Goal: Communication & Community: Answer question/provide support

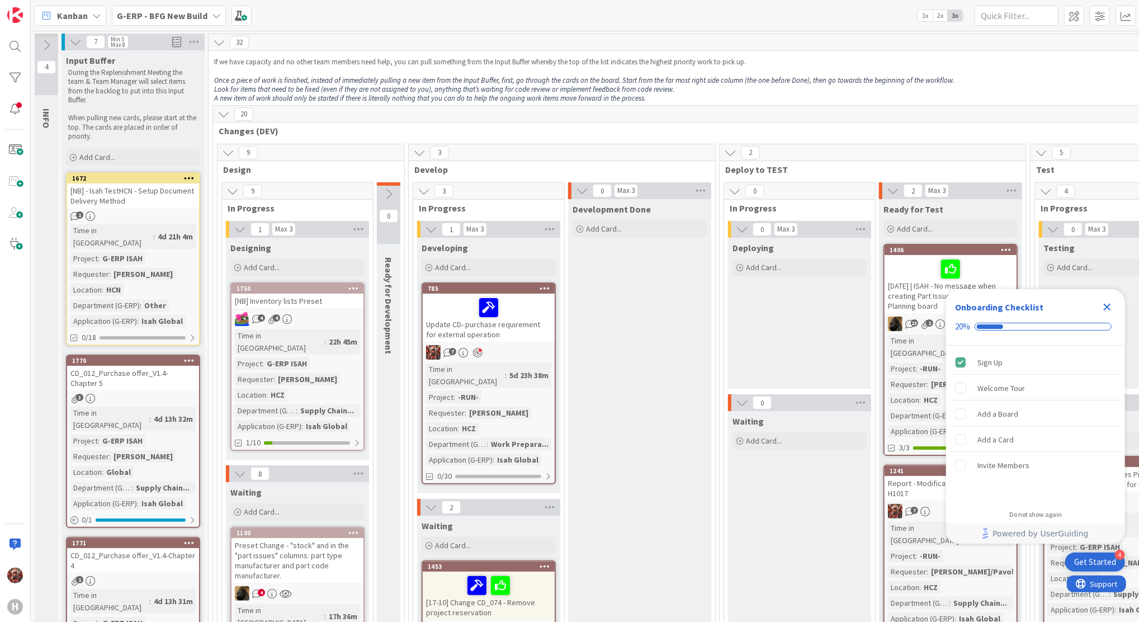
click at [1108, 305] on icon "Close Checklist" at bounding box center [1106, 307] width 7 height 7
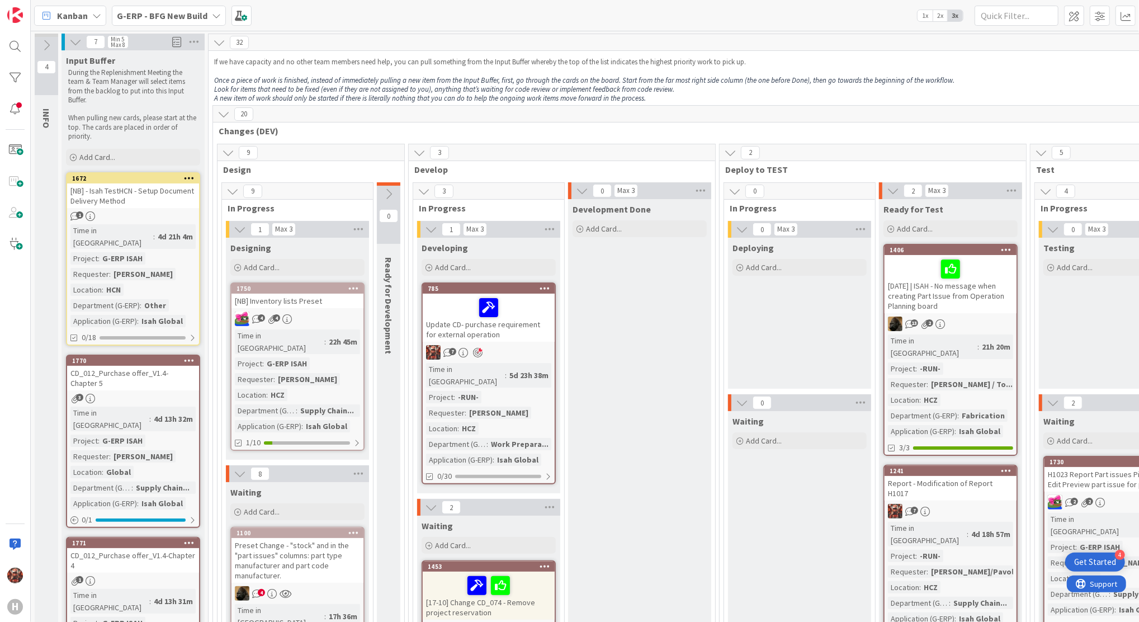
click at [149, 16] on b "G-ERP - BFG New Build" at bounding box center [162, 15] width 91 height 11
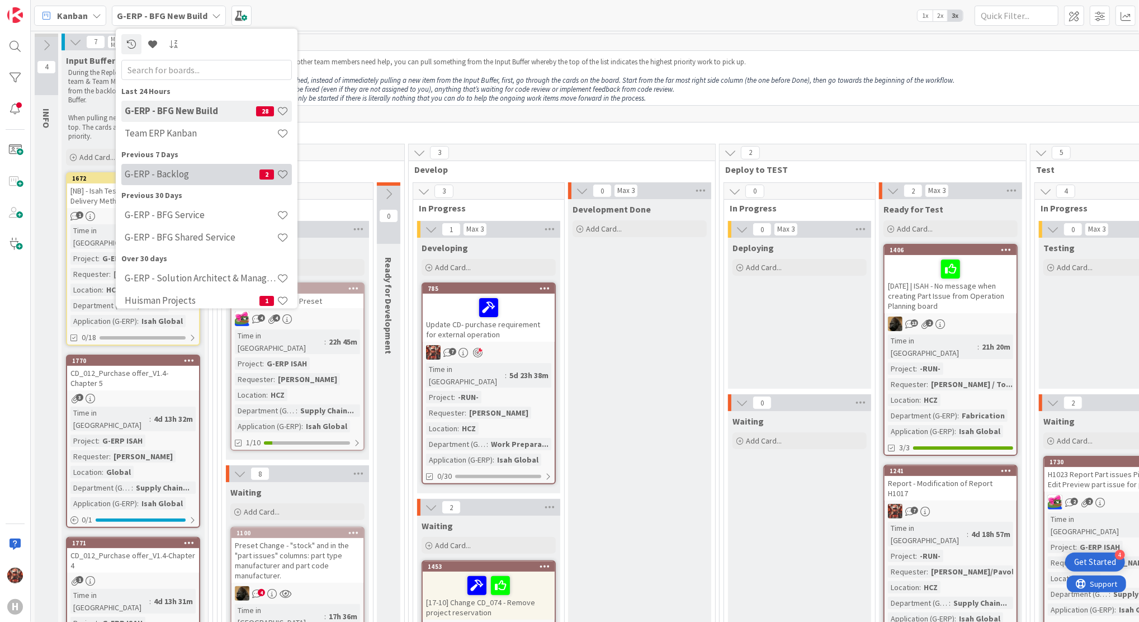
click at [171, 170] on h4 "G-ERP - Backlog" at bounding box center [192, 174] width 135 height 11
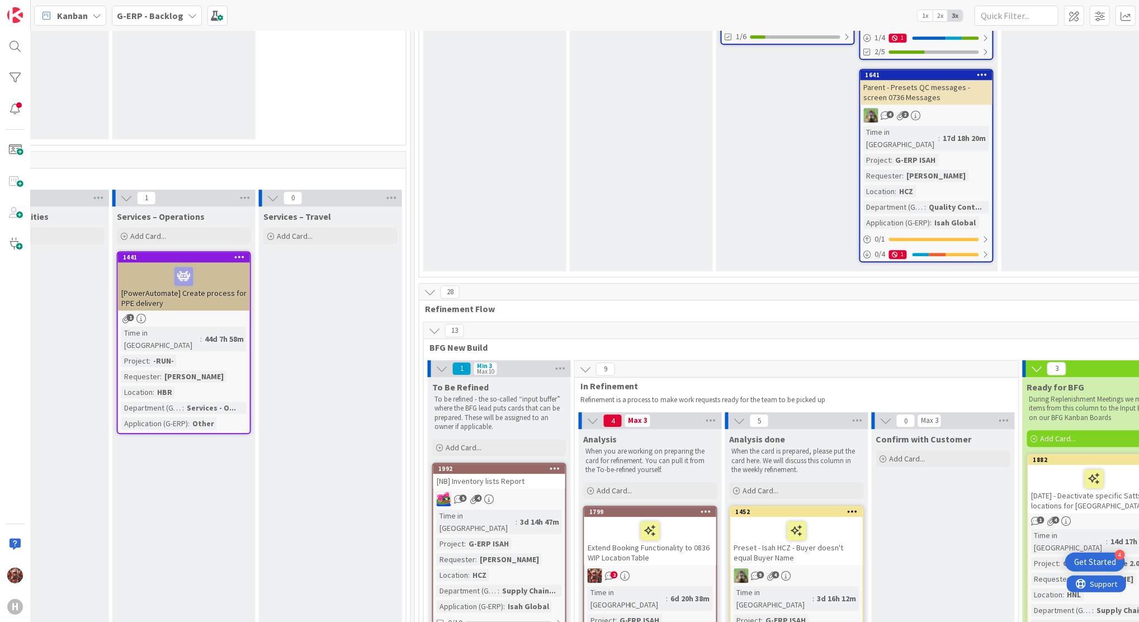
scroll to position [2399, 1113]
click at [653, 516] on div "Extend Booking Functionality to 0836 WIP Location Table" at bounding box center [649, 540] width 132 height 48
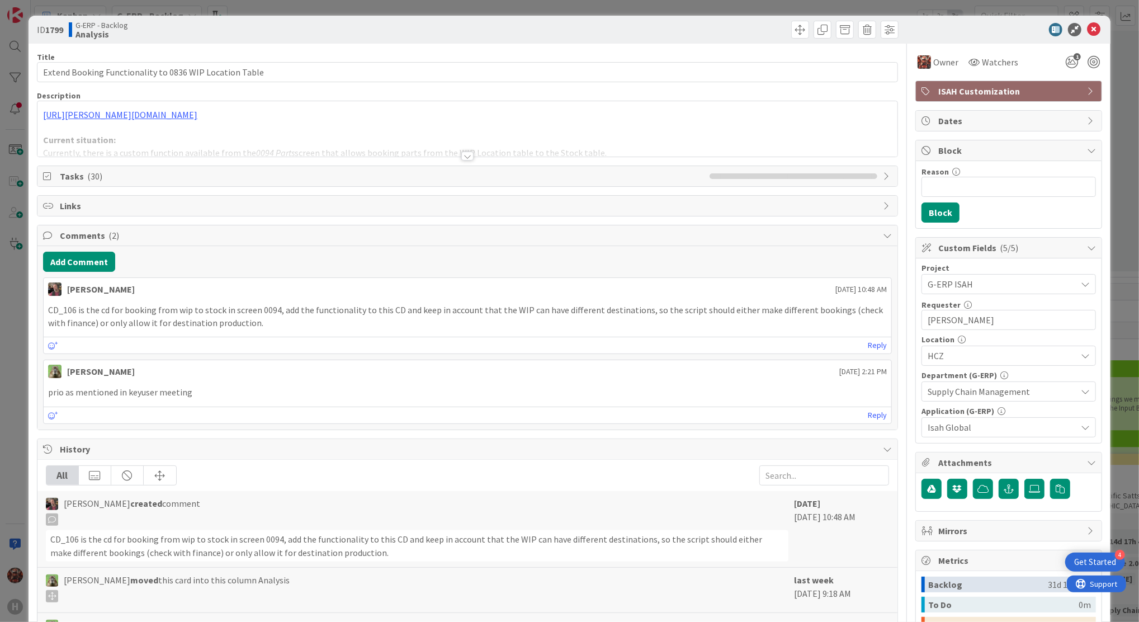
click at [460, 150] on div at bounding box center [467, 142] width 860 height 29
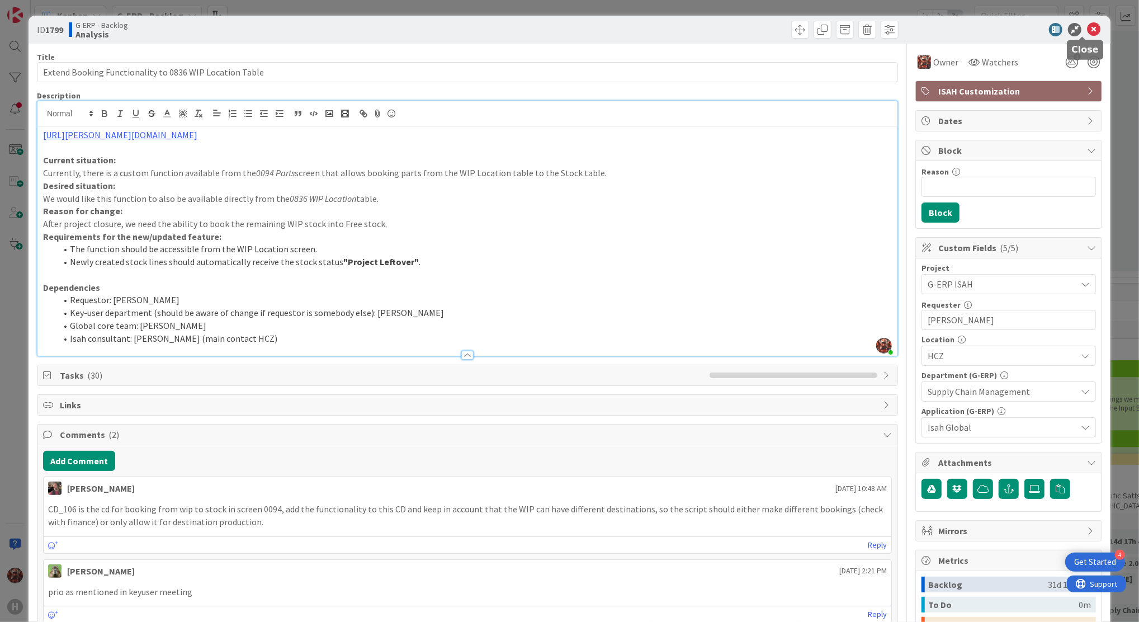
click at [1087, 26] on icon at bounding box center [1093, 29] width 13 height 13
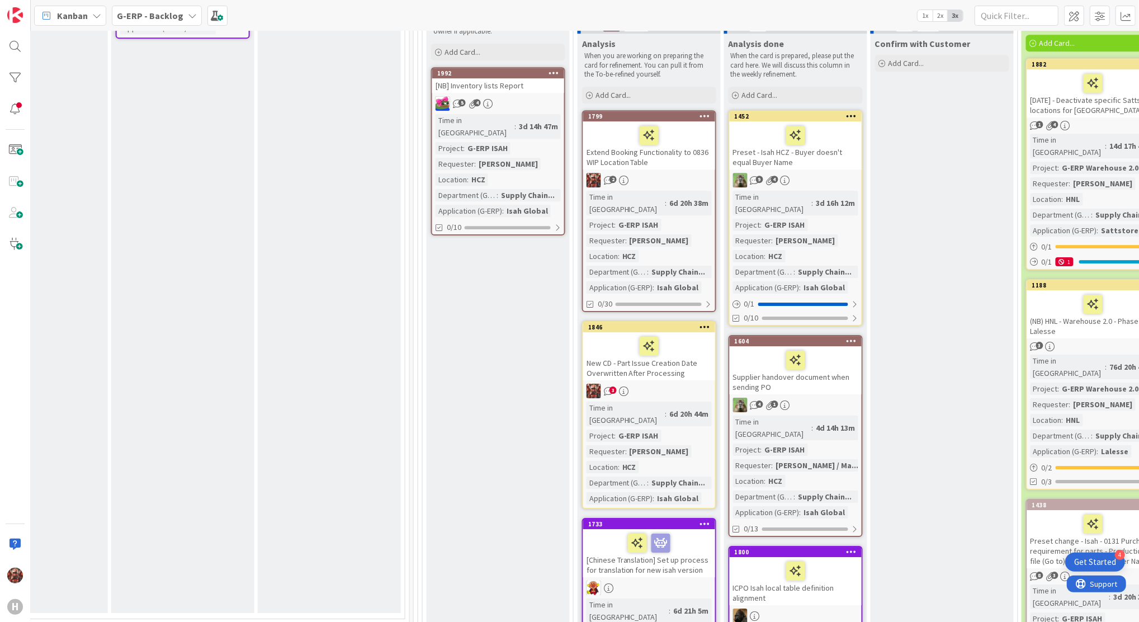
scroll to position [2809, 1113]
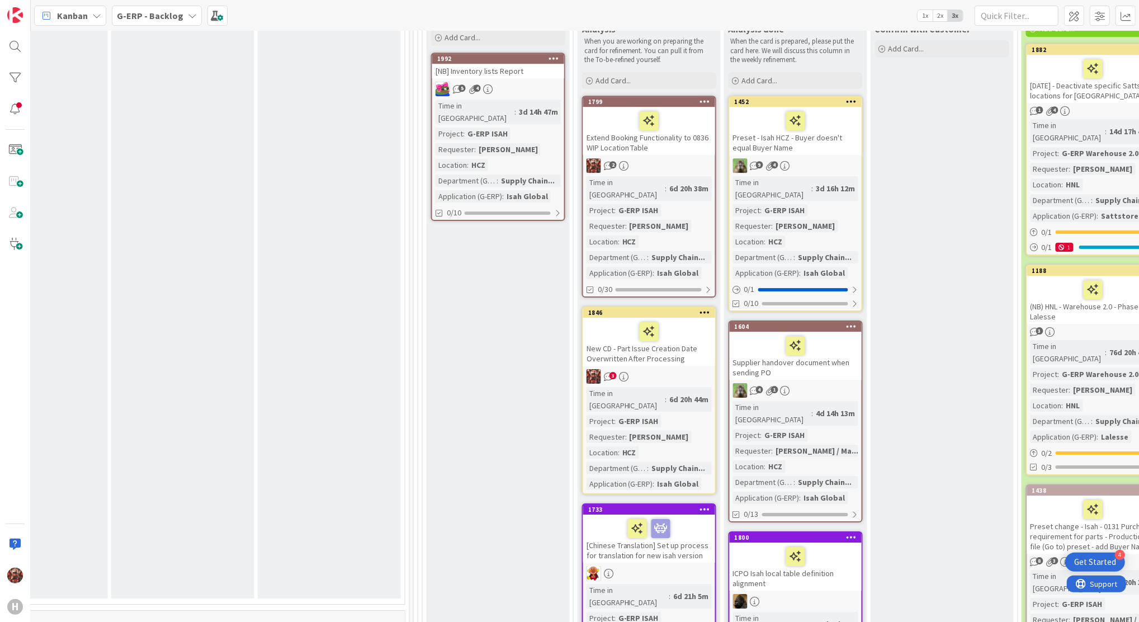
click at [676, 317] on div "New CD - Part Issue Creation Date Overwritten After Processing" at bounding box center [649, 341] width 132 height 48
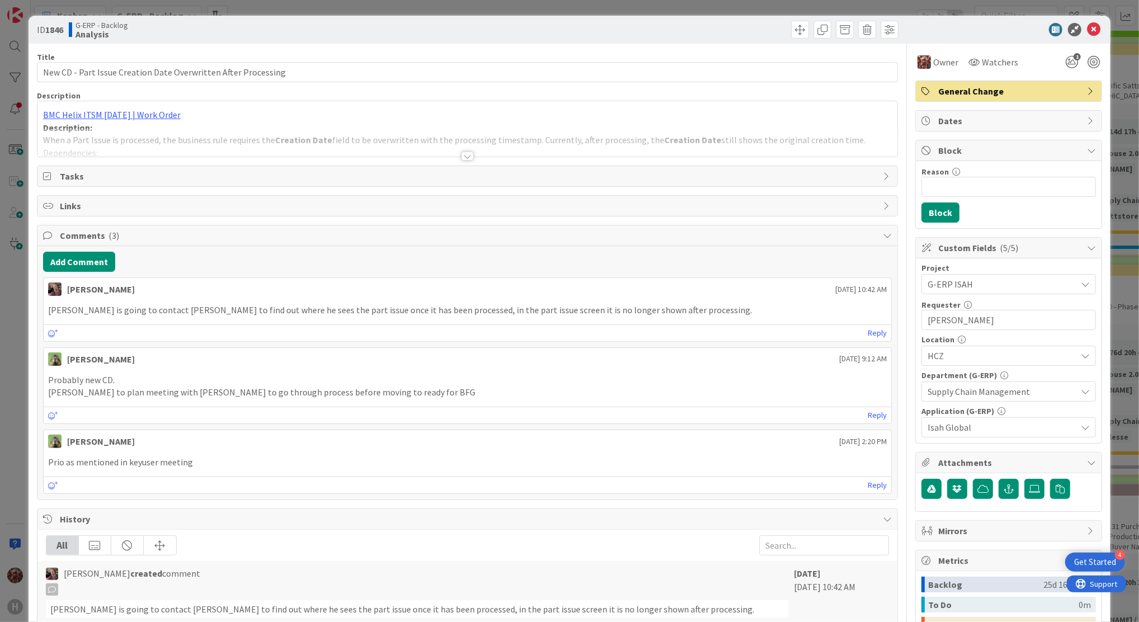
click at [461, 155] on div at bounding box center [467, 155] width 12 height 9
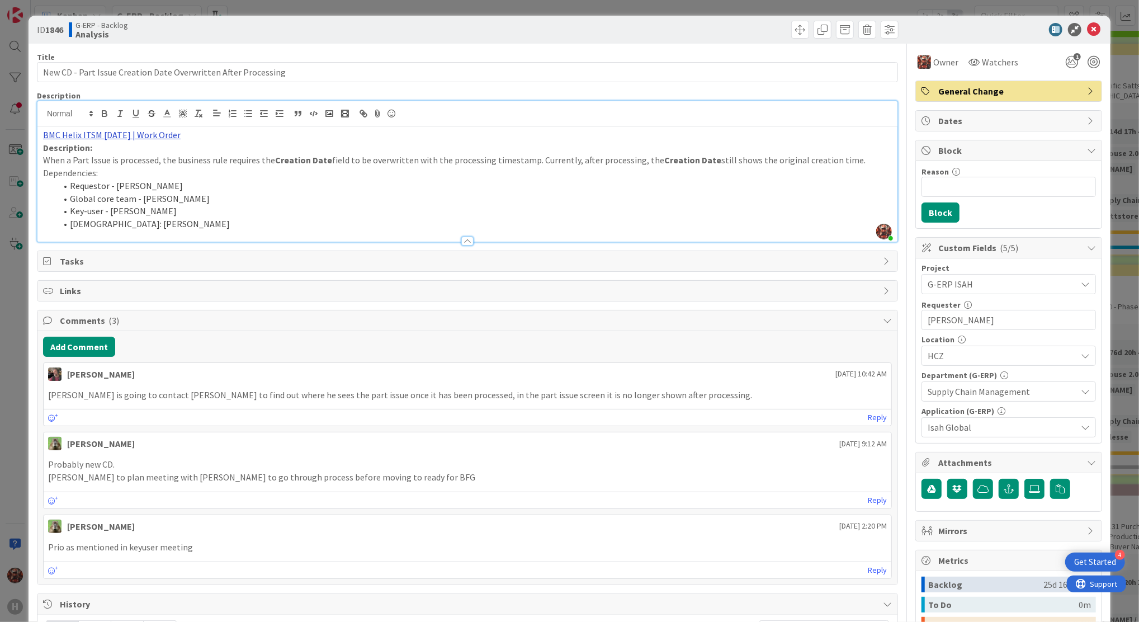
click at [120, 137] on link "BMC Helix ITSM [DATE] | Work Order" at bounding box center [112, 134] width 138 height 11
click at [81, 161] on link "[URL][PERSON_NAME][DOMAIN_NAME]" at bounding box center [100, 156] width 112 height 15
click at [1087, 27] on icon at bounding box center [1093, 29] width 13 height 13
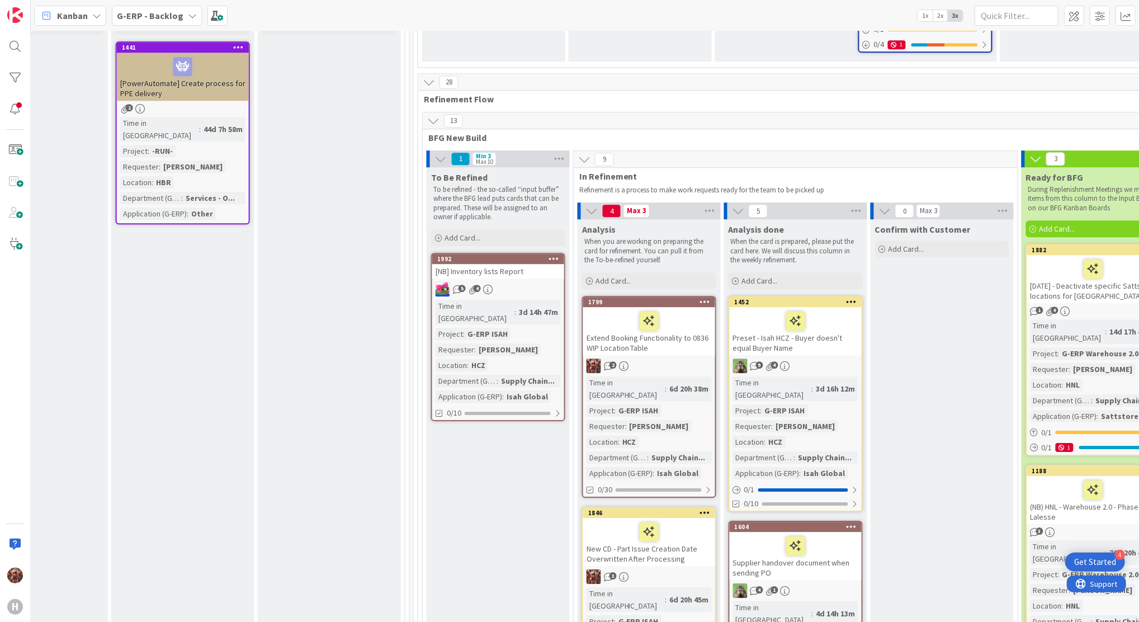
scroll to position [2588, 1113]
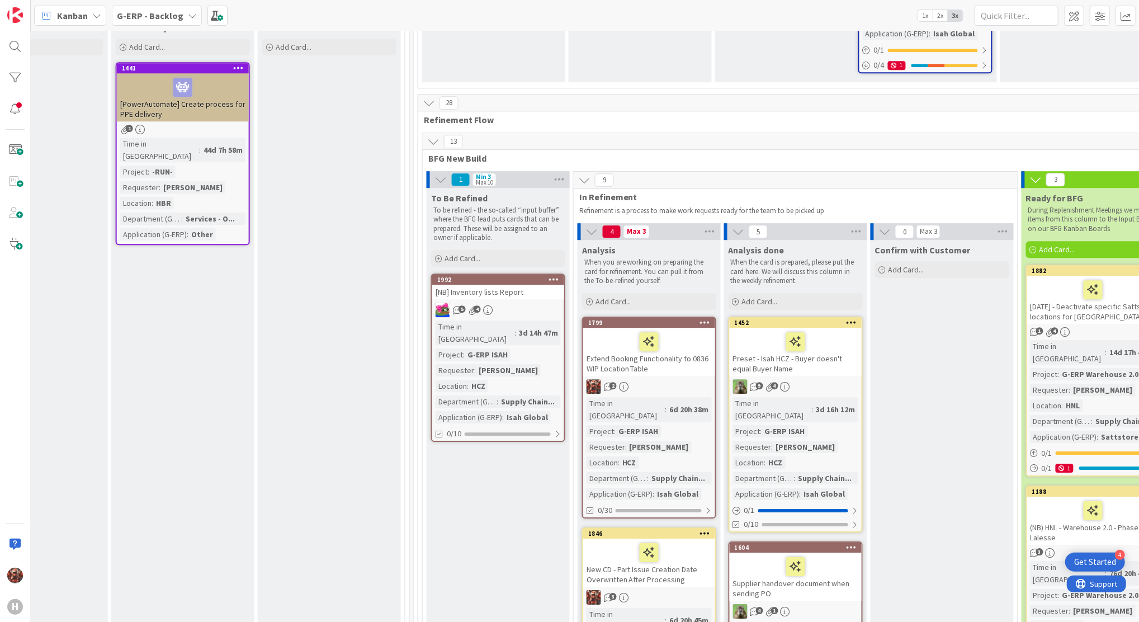
click at [691, 328] on div "Extend Booking Functionality to 0836 WIP Location Table" at bounding box center [649, 352] width 132 height 48
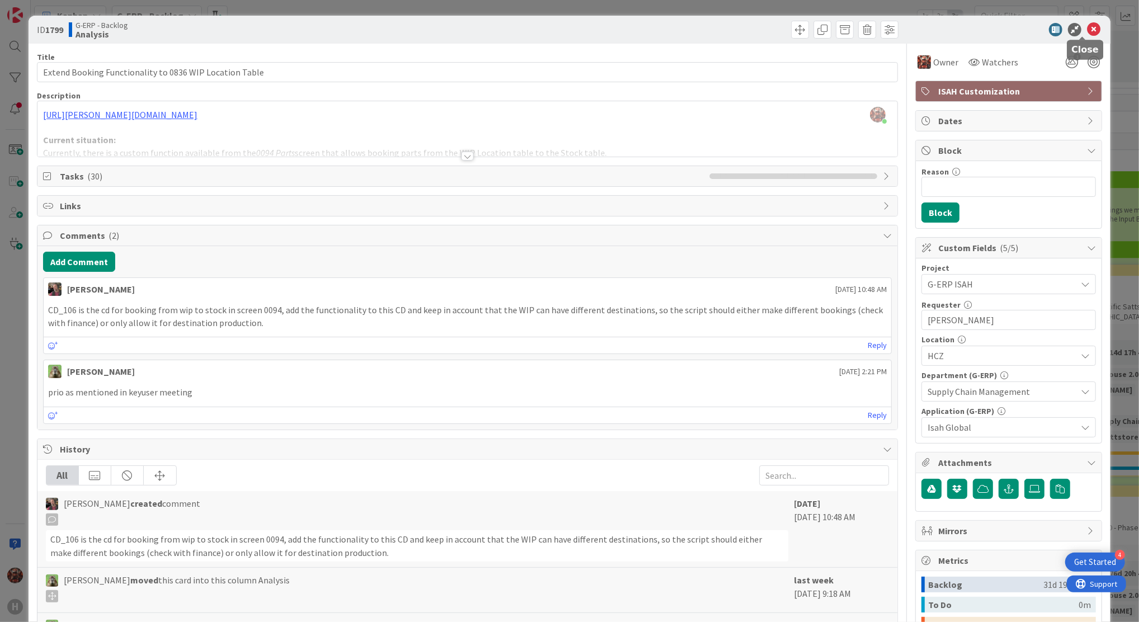
click at [1087, 32] on icon at bounding box center [1093, 29] width 13 height 13
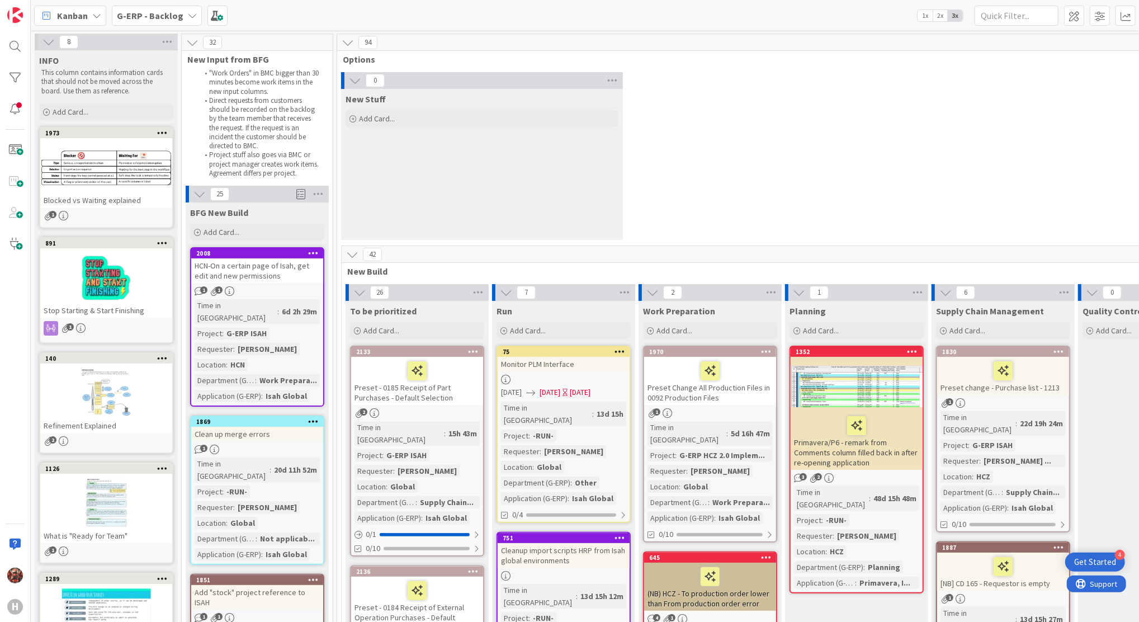
click at [150, 9] on span "G-ERP - Backlog" at bounding box center [150, 15] width 67 height 13
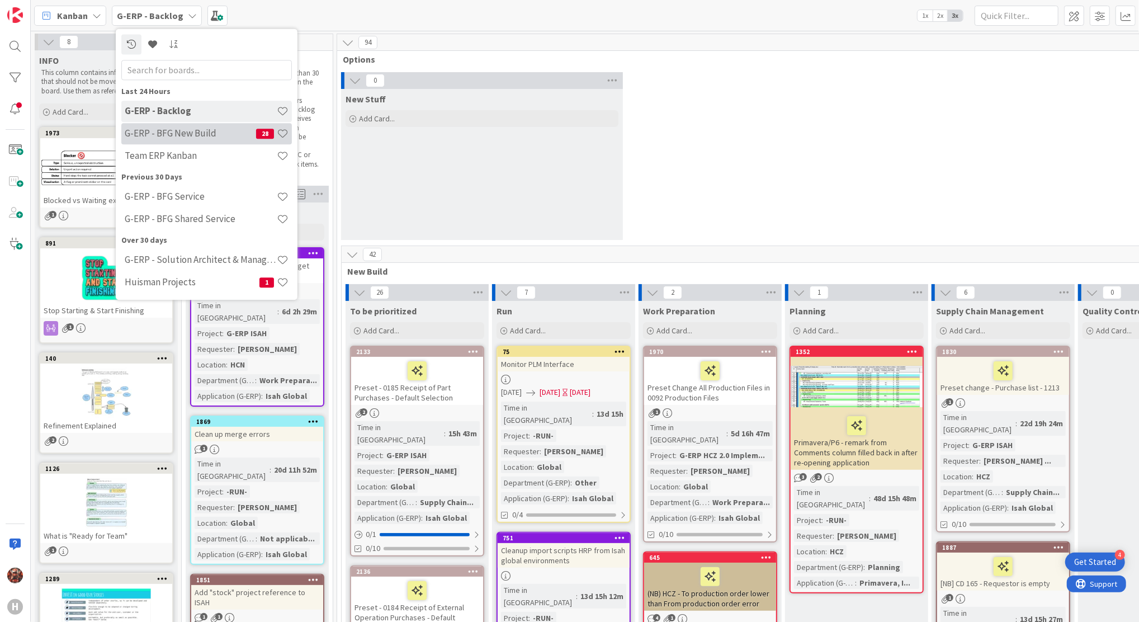
click at [221, 135] on h4 "G-ERP - BFG New Build" at bounding box center [190, 133] width 131 height 11
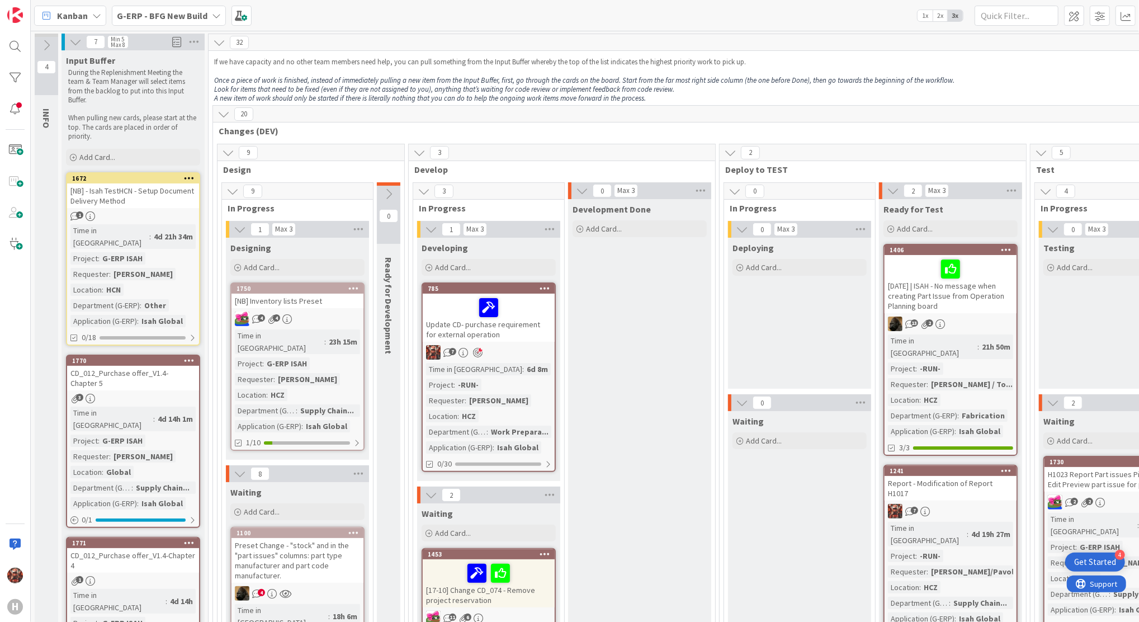
click at [122, 12] on b "G-ERP - BFG New Build" at bounding box center [162, 15] width 91 height 11
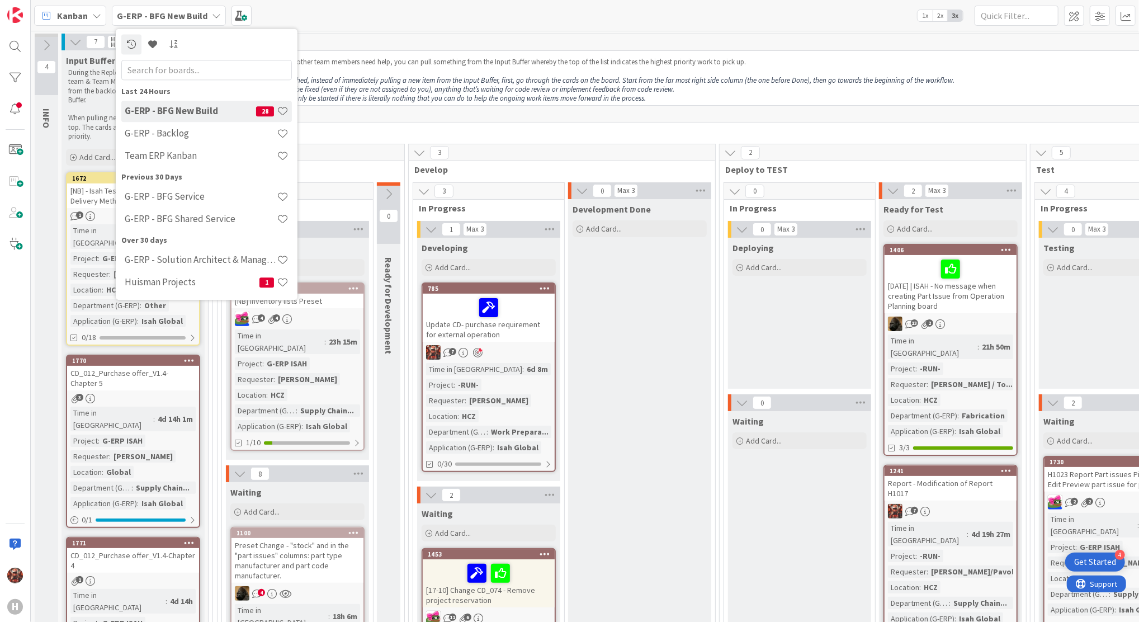
click at [79, 16] on span "Kanban" at bounding box center [72, 15] width 31 height 13
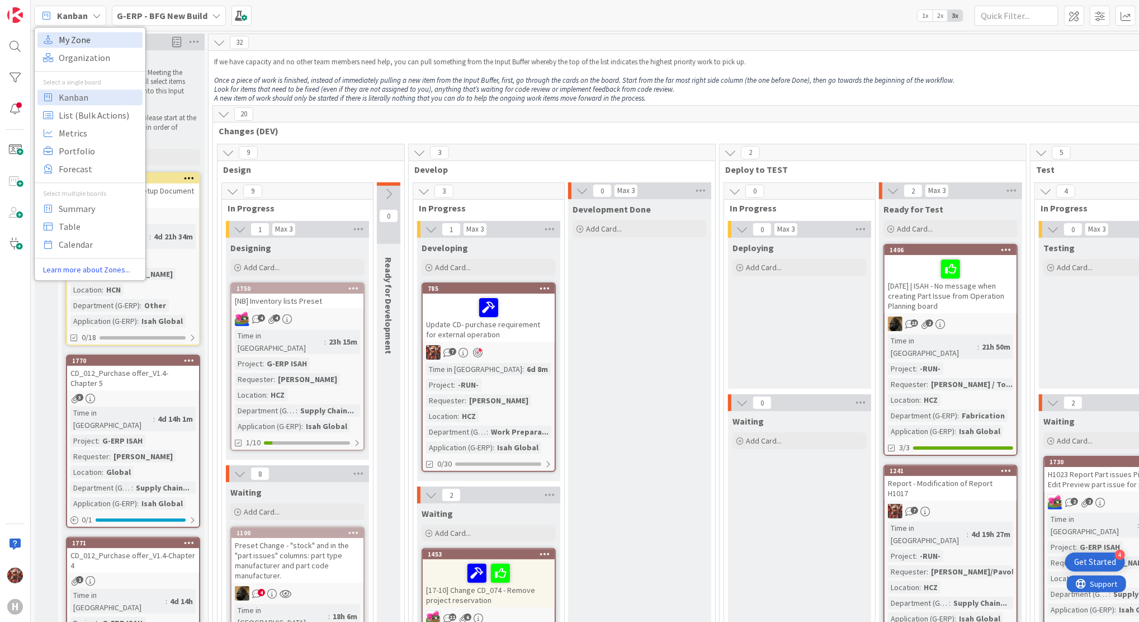
click at [112, 37] on span "My Zone" at bounding box center [99, 39] width 80 height 17
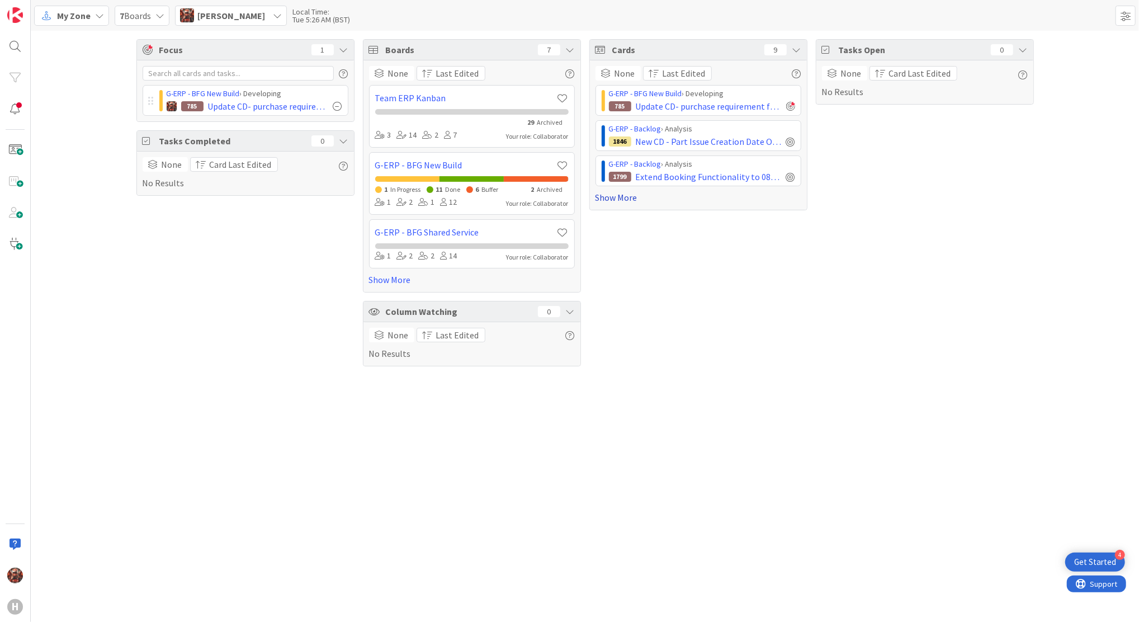
click at [622, 198] on link "Show More" at bounding box center [698, 197] width 206 height 13
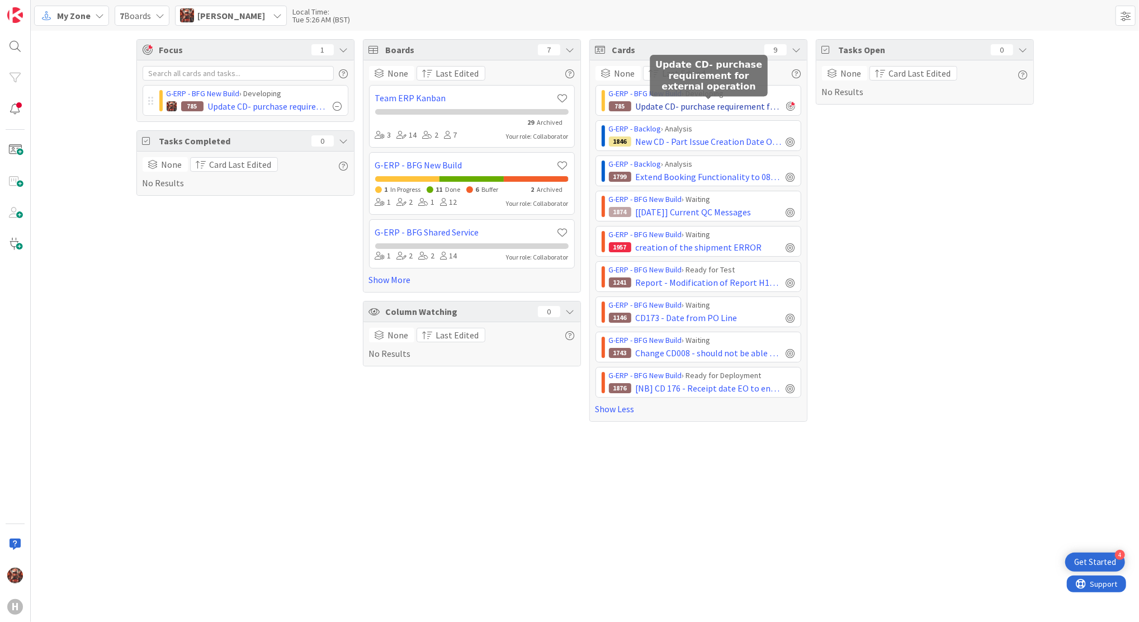
click at [738, 107] on span "Update CD- purchase requirement for external operation" at bounding box center [709, 105] width 146 height 13
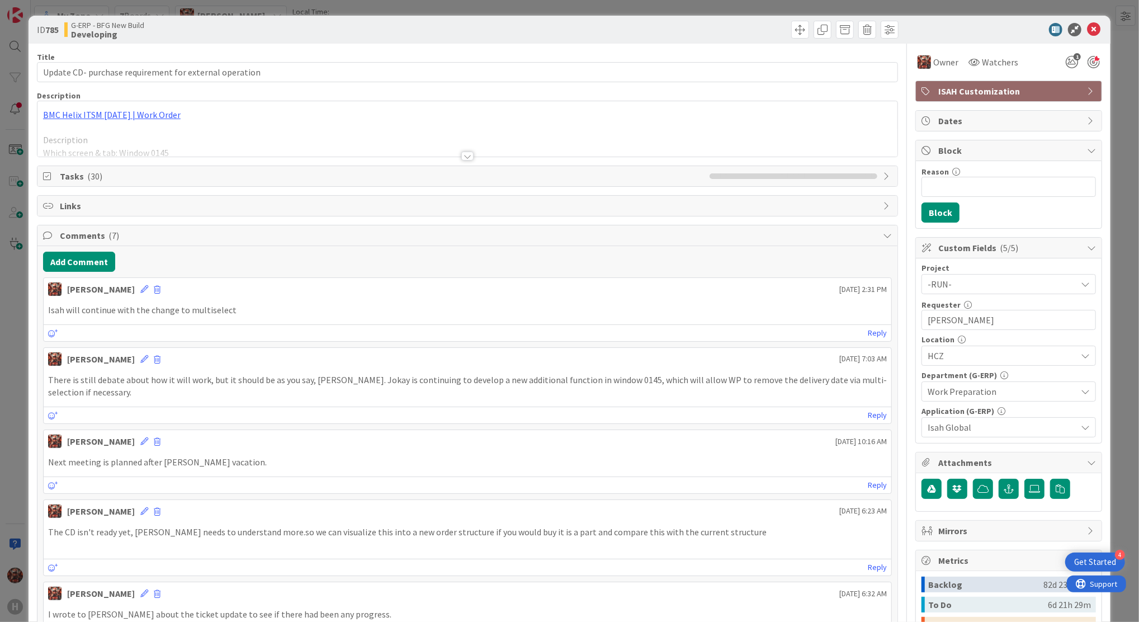
click at [466, 157] on div at bounding box center [467, 155] width 12 height 9
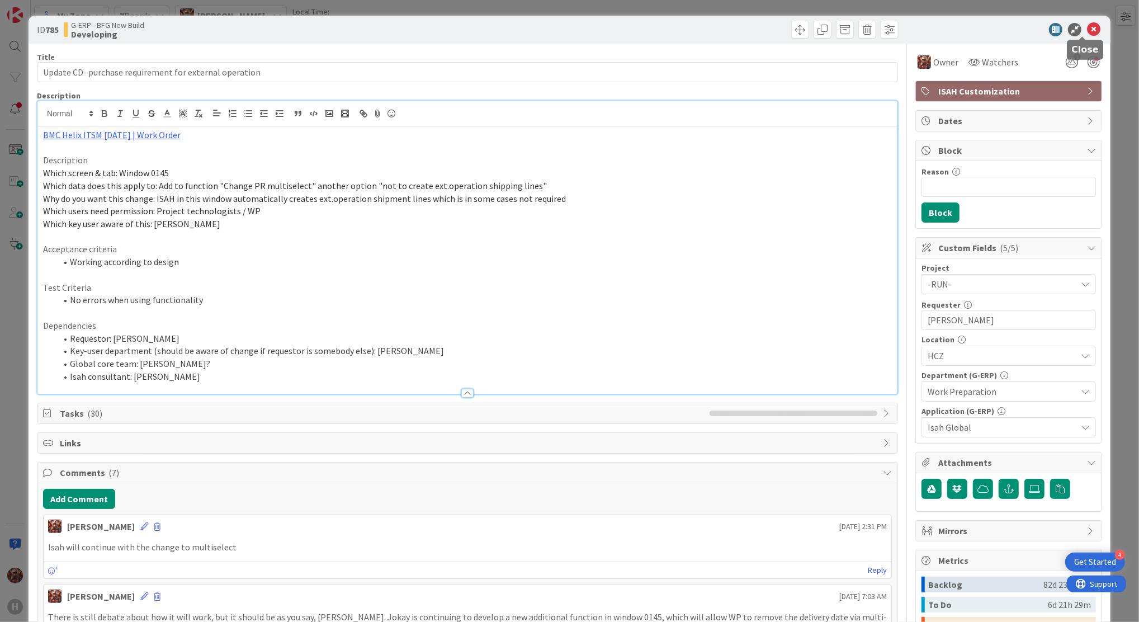
click at [1087, 30] on icon at bounding box center [1093, 29] width 13 height 13
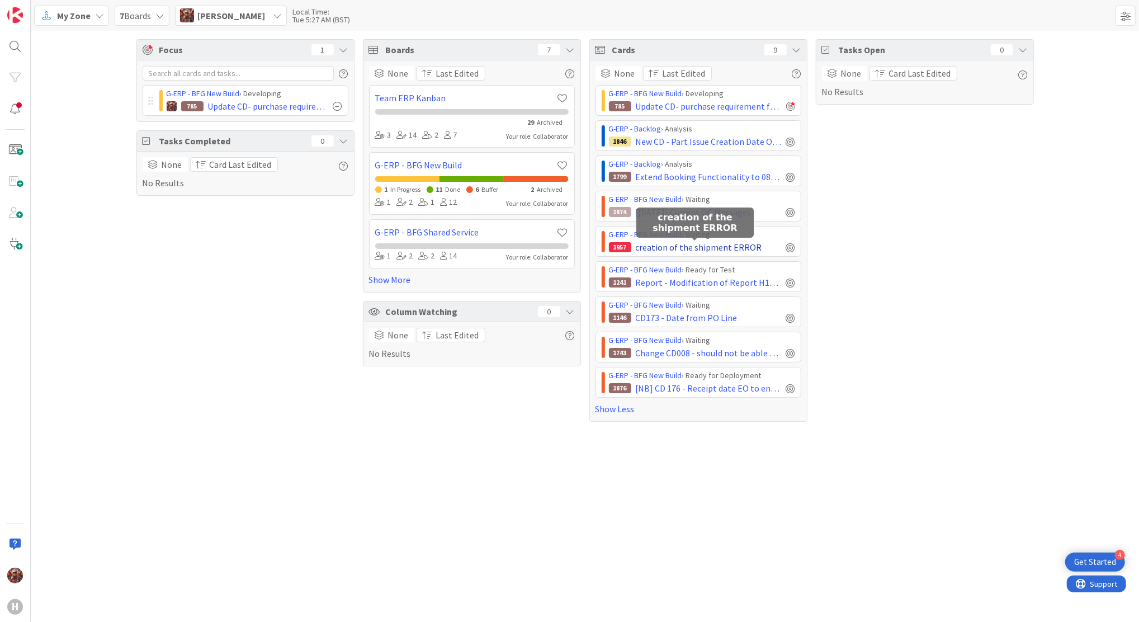
click at [728, 249] on span "creation of the shipment ERROR" at bounding box center [699, 246] width 126 height 13
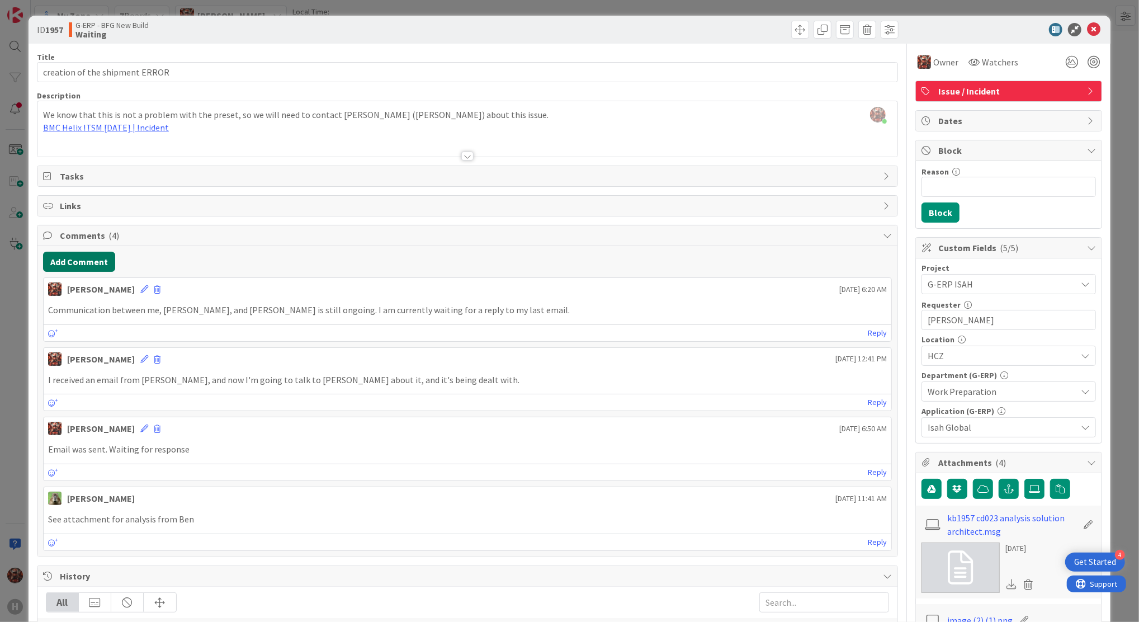
click at [96, 254] on button "Add Comment" at bounding box center [79, 262] width 72 height 20
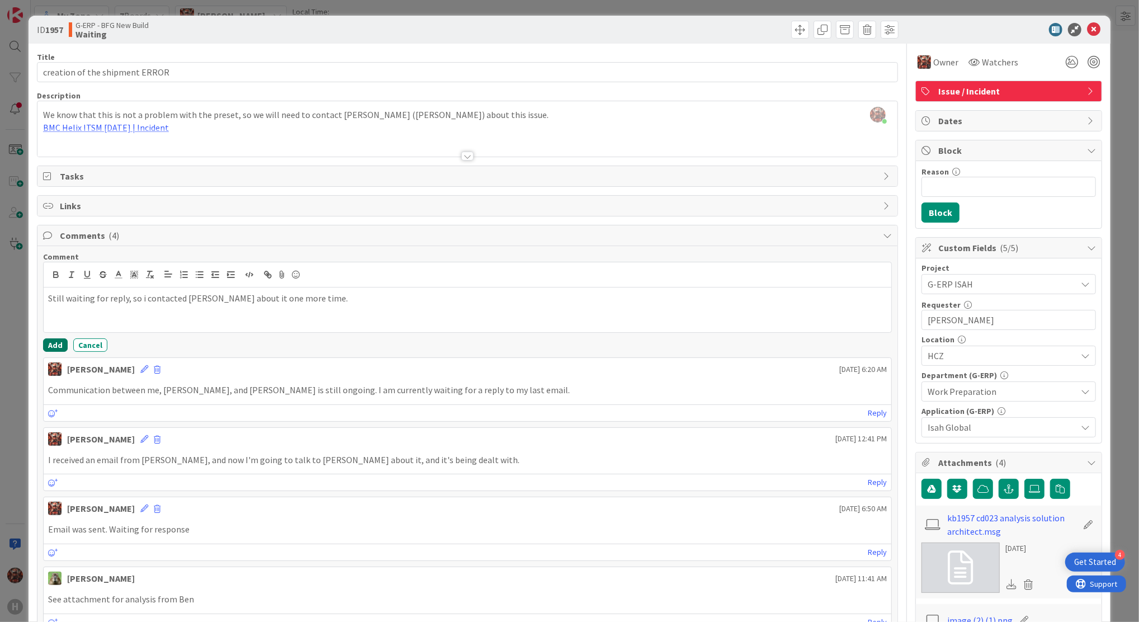
click at [50, 348] on button "Add" at bounding box center [55, 344] width 25 height 13
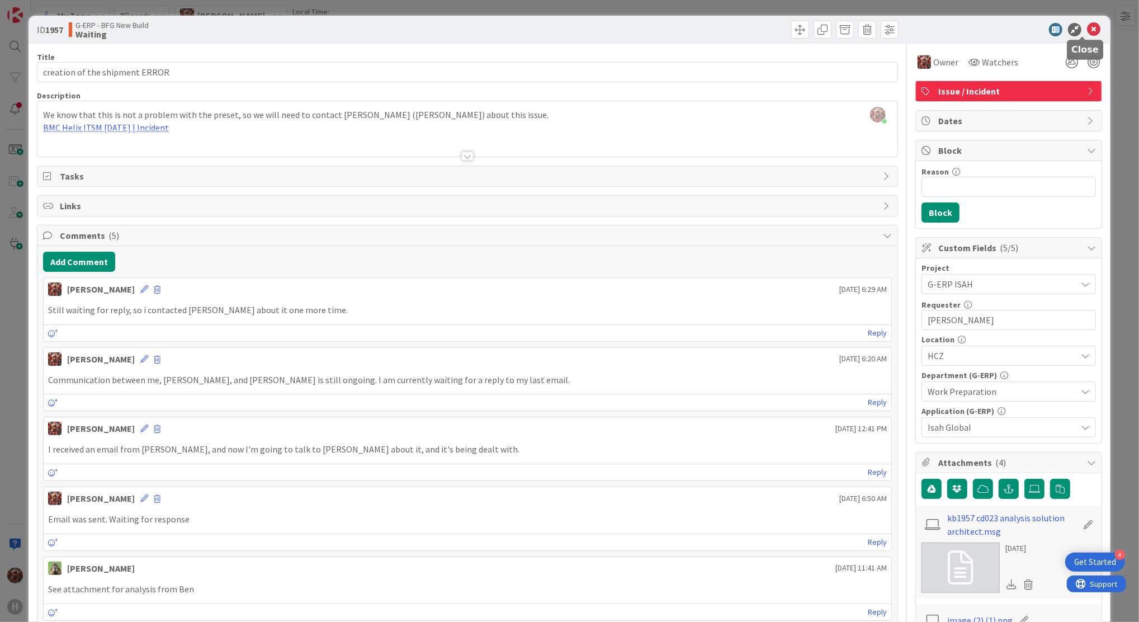
click at [1087, 32] on icon at bounding box center [1093, 29] width 13 height 13
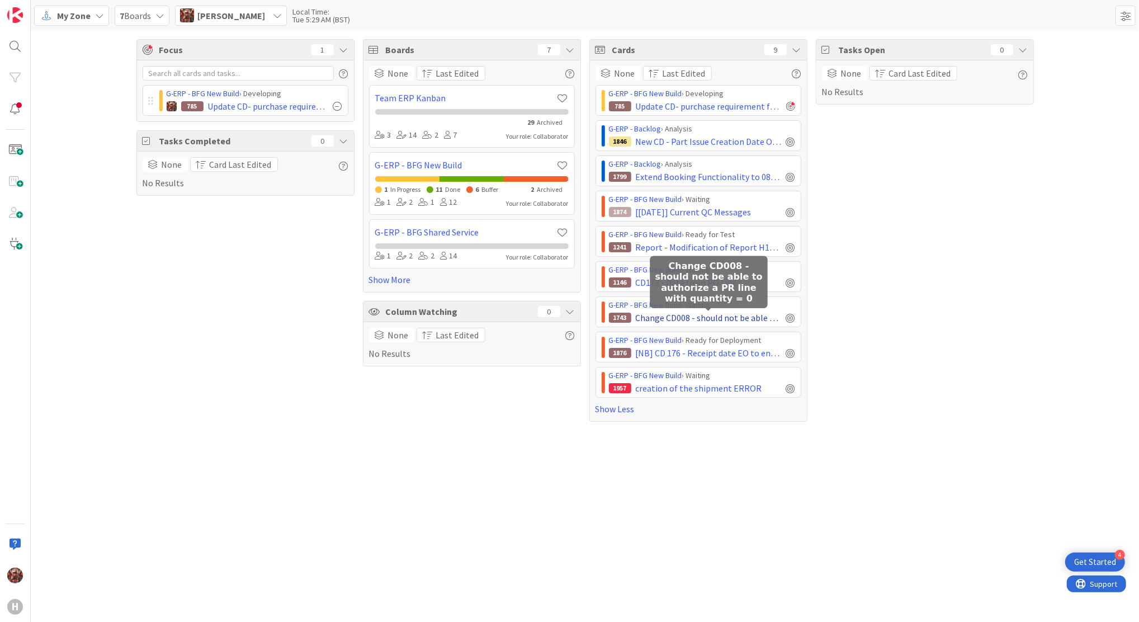
click at [671, 319] on span "Change CD008 - should not be able to authorize a PR line with quantity = 0" at bounding box center [709, 317] width 146 height 13
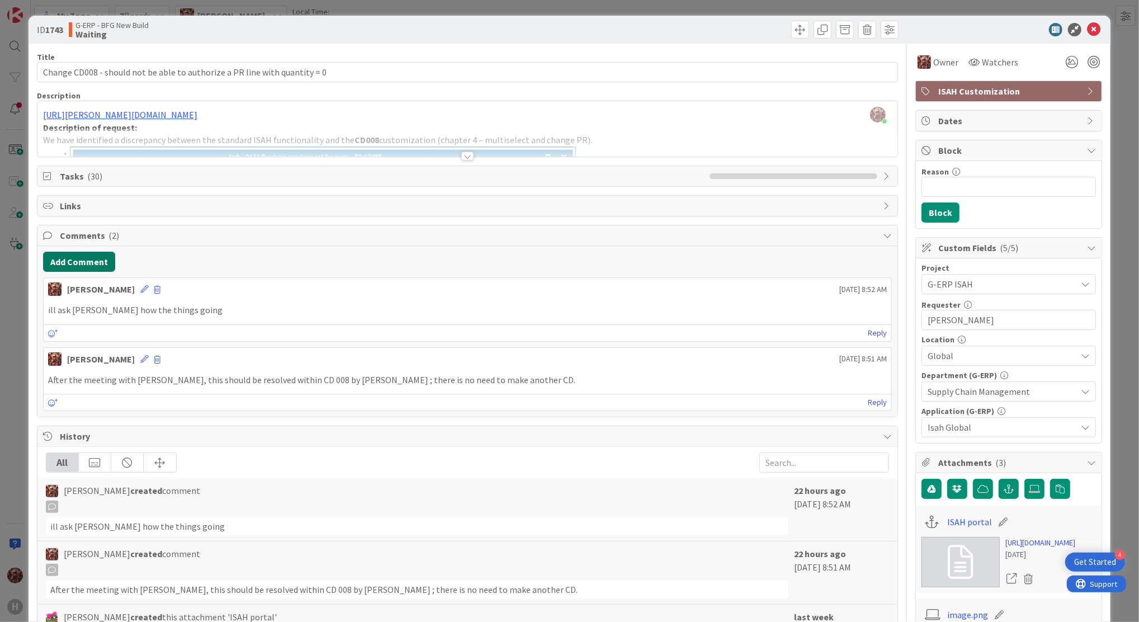
click at [92, 260] on button "Add Comment" at bounding box center [79, 262] width 72 height 20
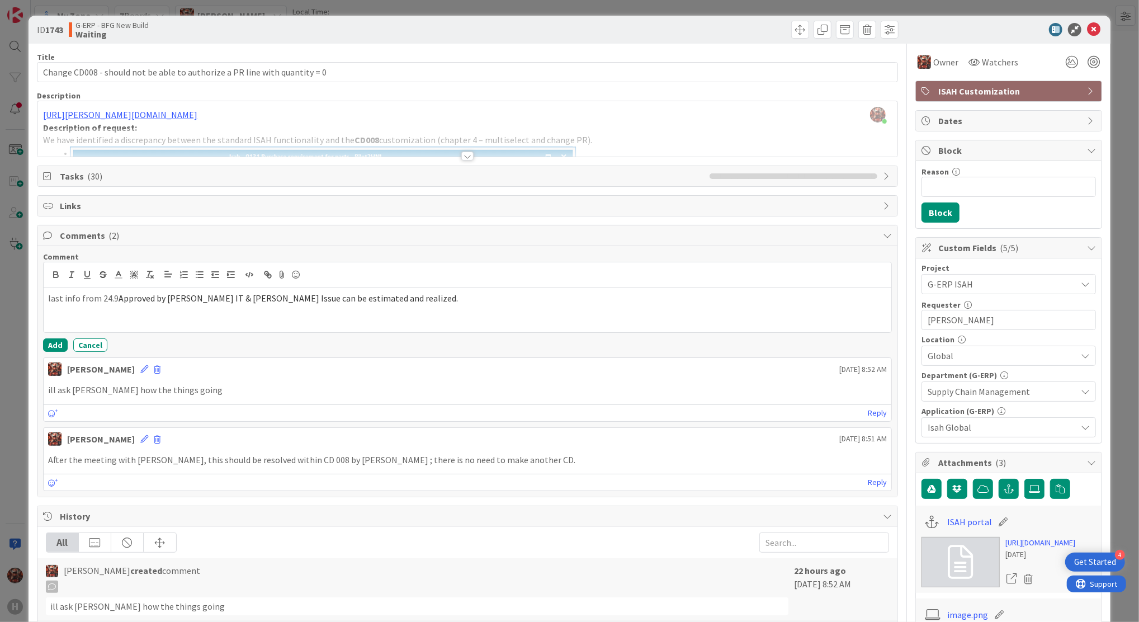
click at [119, 301] on span "Approved by [PERSON_NAME] IT & [PERSON_NAME] Issue can be estimated and realize…" at bounding box center [288, 297] width 339 height 11
click at [409, 295] on p "last info from 24.9 ( Approved by [PERSON_NAME] IT & [PERSON_NAME] Issue can be…" at bounding box center [467, 298] width 838 height 13
click at [41, 334] on div "Comment last info from 24.9 ( Approved by [PERSON_NAME] IT & [PERSON_NAME] Issu…" at bounding box center [467, 371] width 860 height 250
click at [61, 347] on button "Add" at bounding box center [55, 344] width 25 height 13
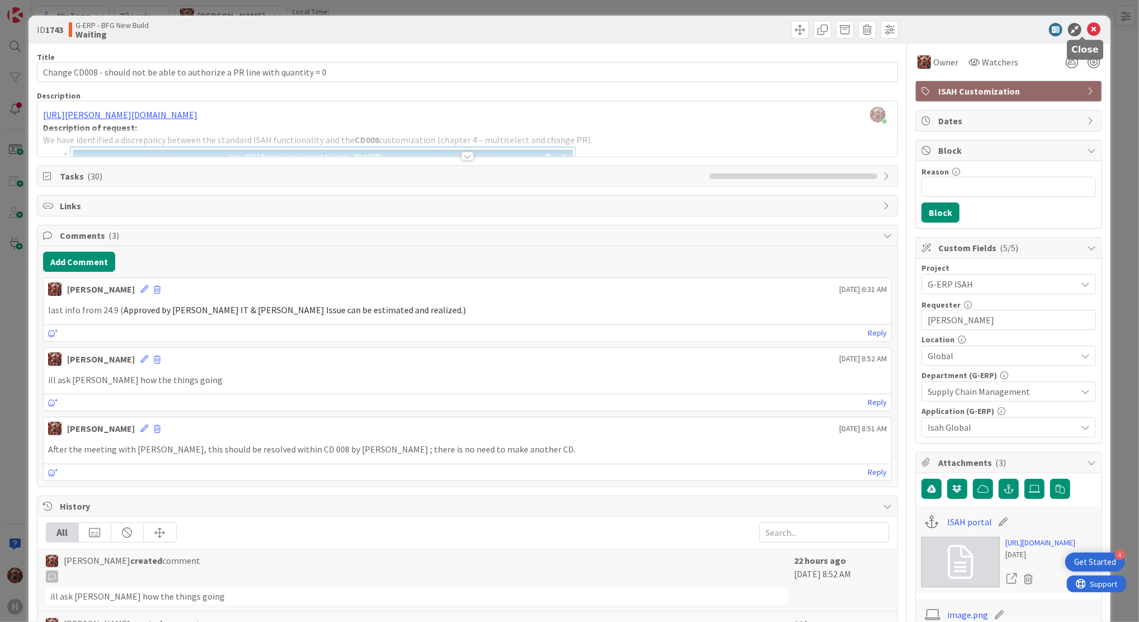
click at [1087, 33] on icon at bounding box center [1093, 29] width 13 height 13
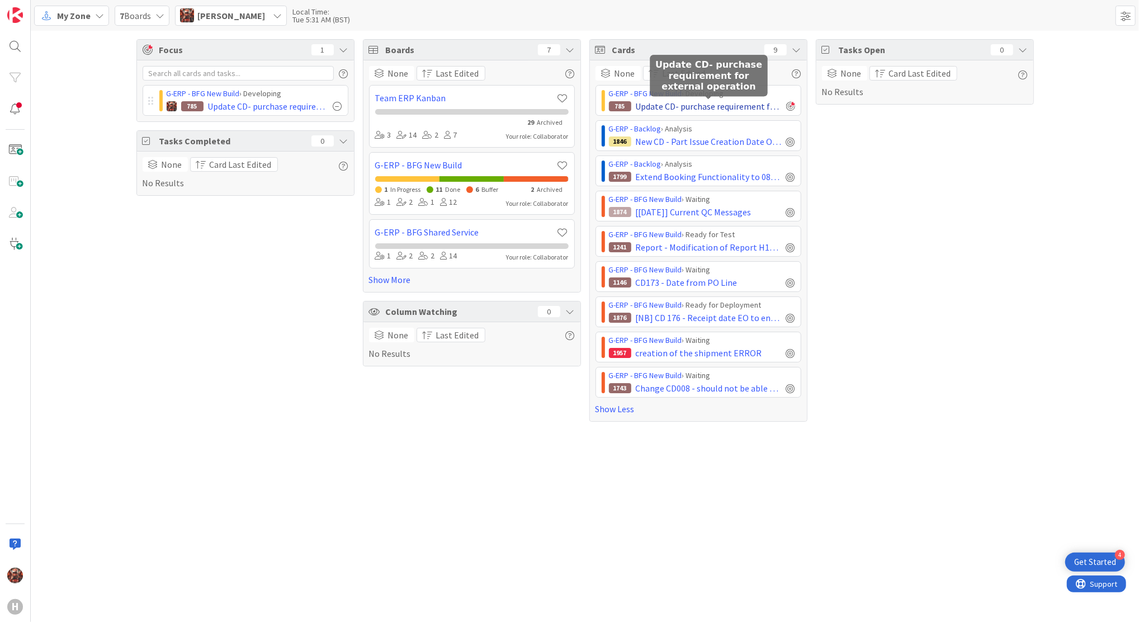
click at [686, 111] on span "Update CD- purchase requirement for external operation" at bounding box center [709, 105] width 146 height 13
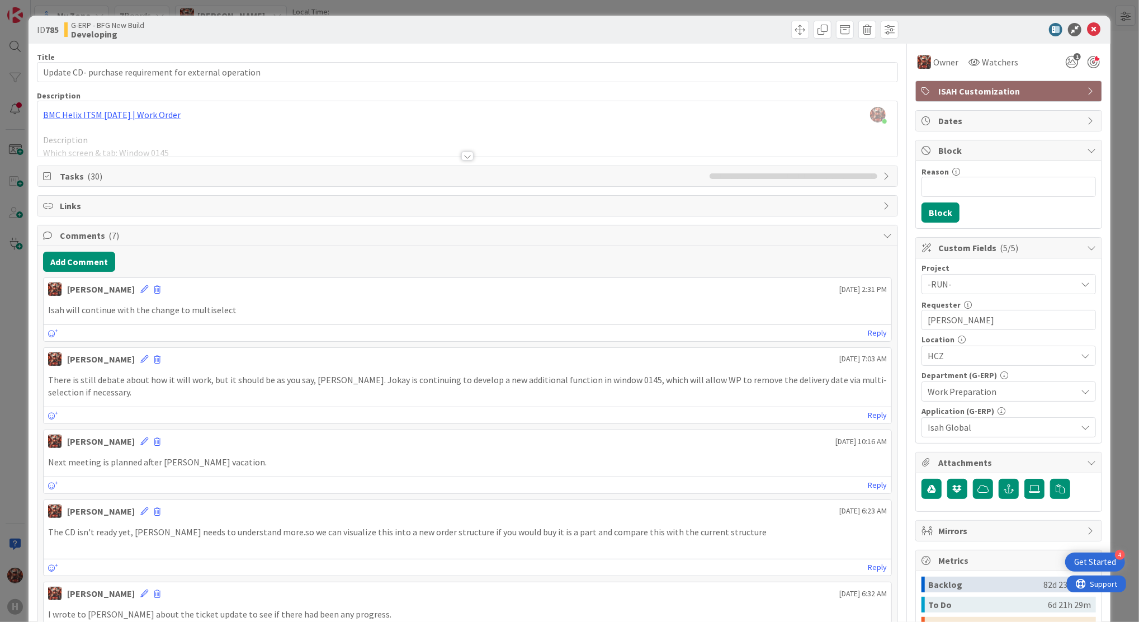
click at [1090, 29] on div at bounding box center [1003, 29] width 198 height 13
click at [75, 259] on button "Add Comment" at bounding box center [79, 262] width 72 height 20
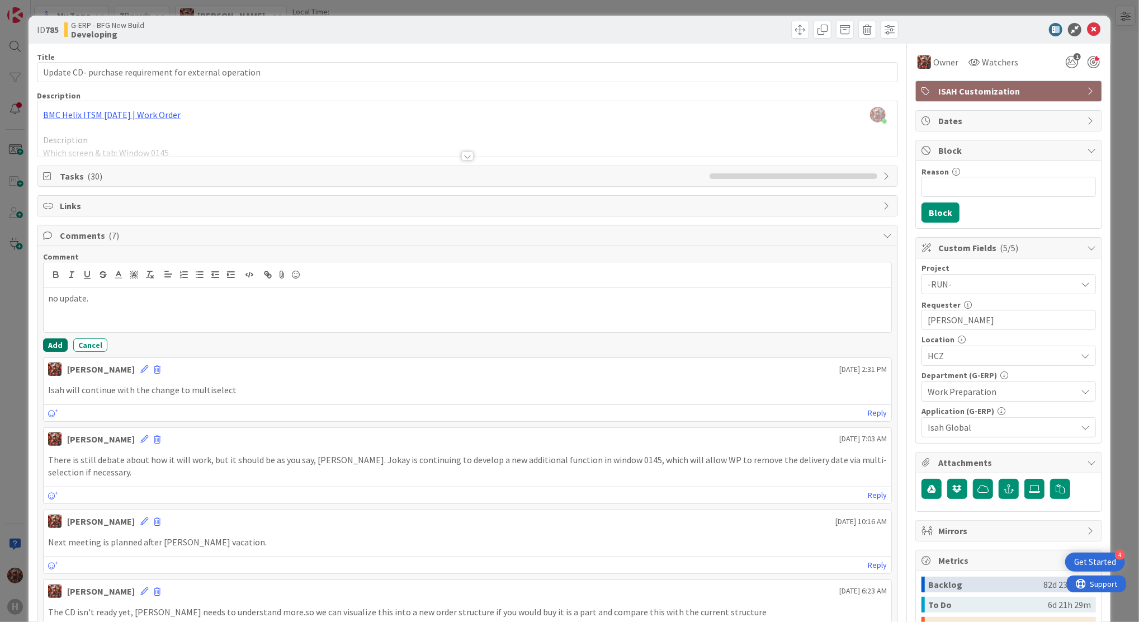
click at [49, 340] on button "Add" at bounding box center [55, 344] width 25 height 13
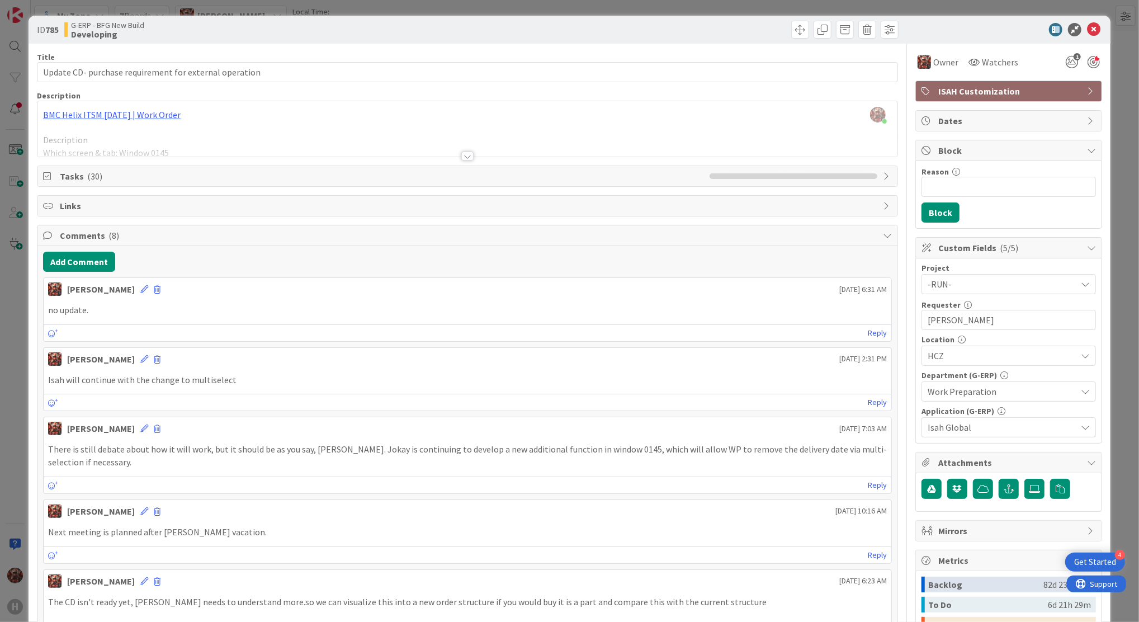
click at [1089, 21] on div "ID 785 G-ERP - BFG New Build Developing" at bounding box center [570, 30] width 1082 height 28
click at [1087, 25] on icon at bounding box center [1093, 29] width 13 height 13
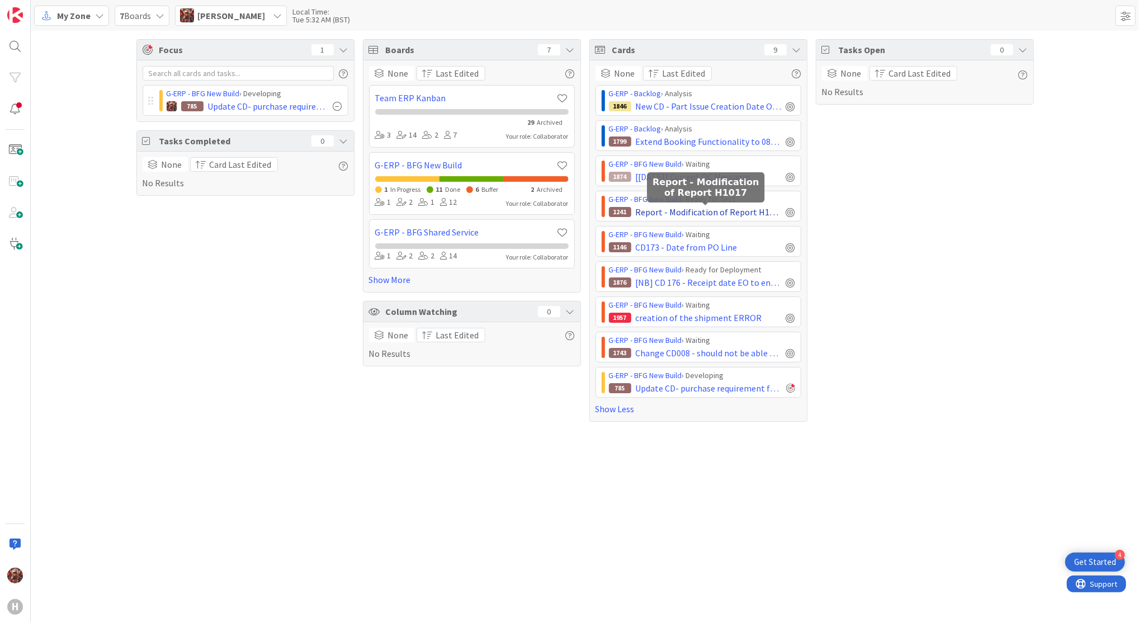
click at [700, 208] on span "Report - Modification of Report H1017" at bounding box center [709, 211] width 146 height 13
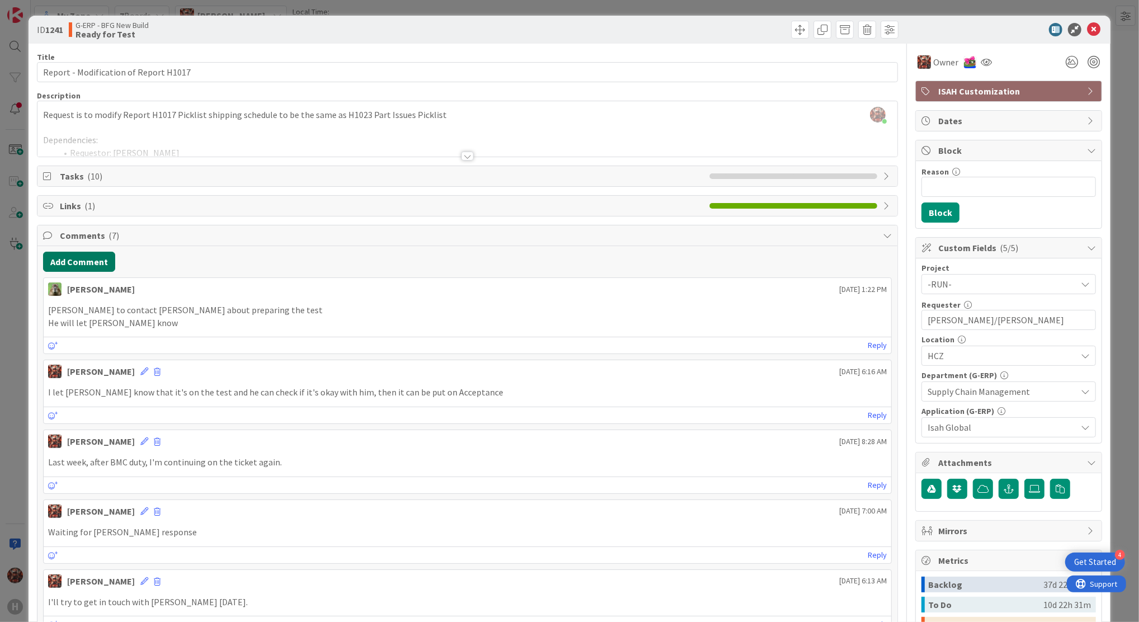
click at [95, 258] on button "Add Comment" at bounding box center [79, 262] width 72 height 20
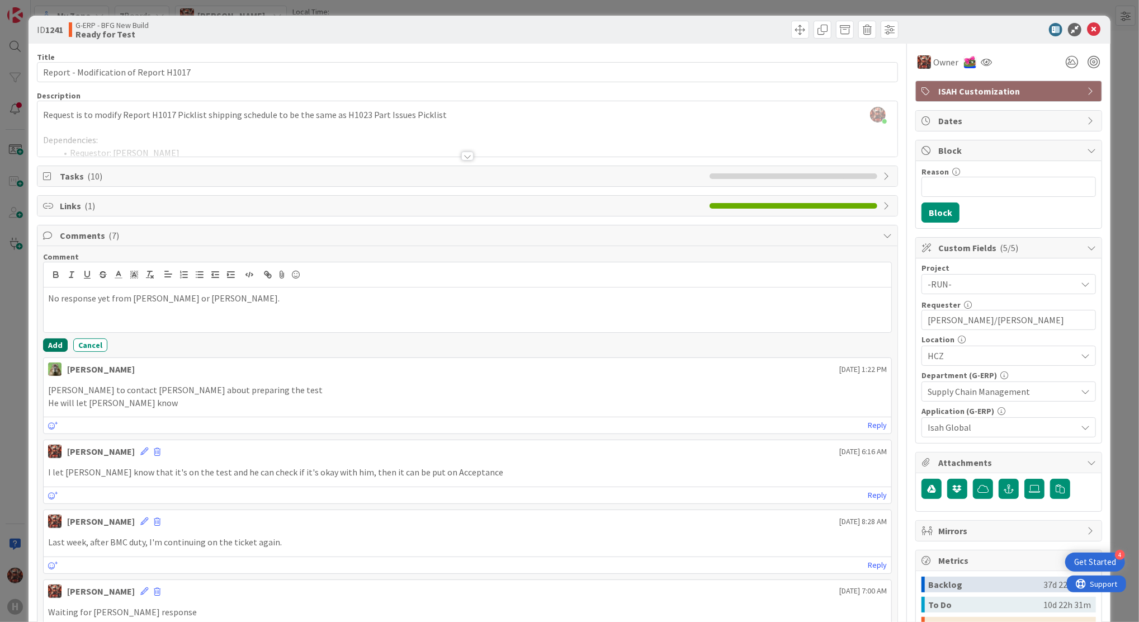
click at [48, 342] on button "Add" at bounding box center [55, 344] width 25 height 13
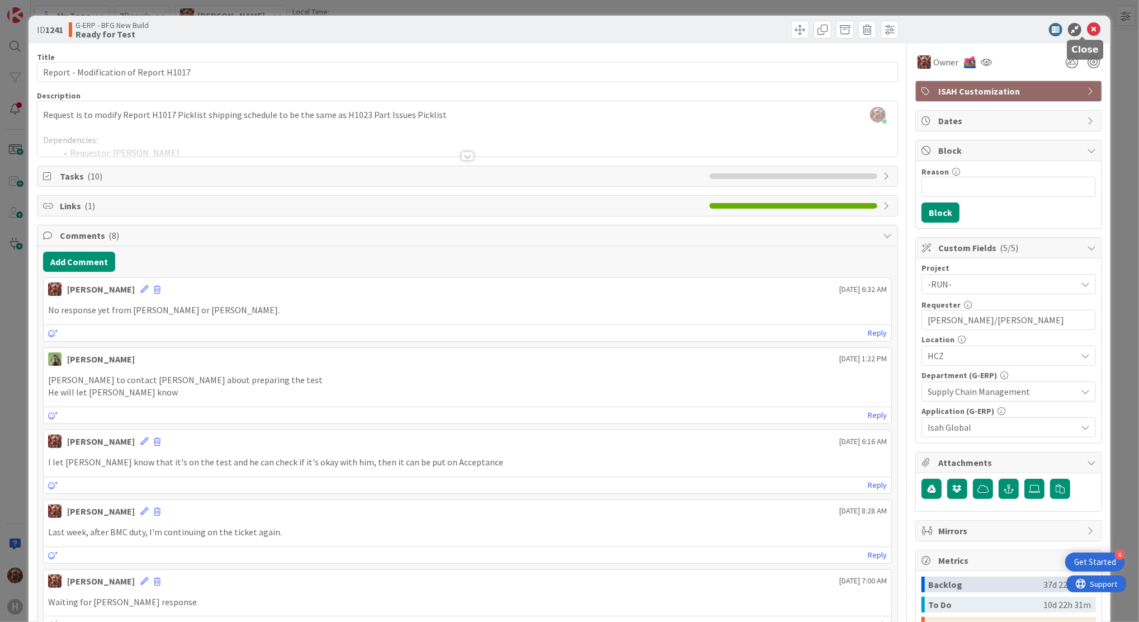
click at [1087, 23] on icon at bounding box center [1093, 29] width 13 height 13
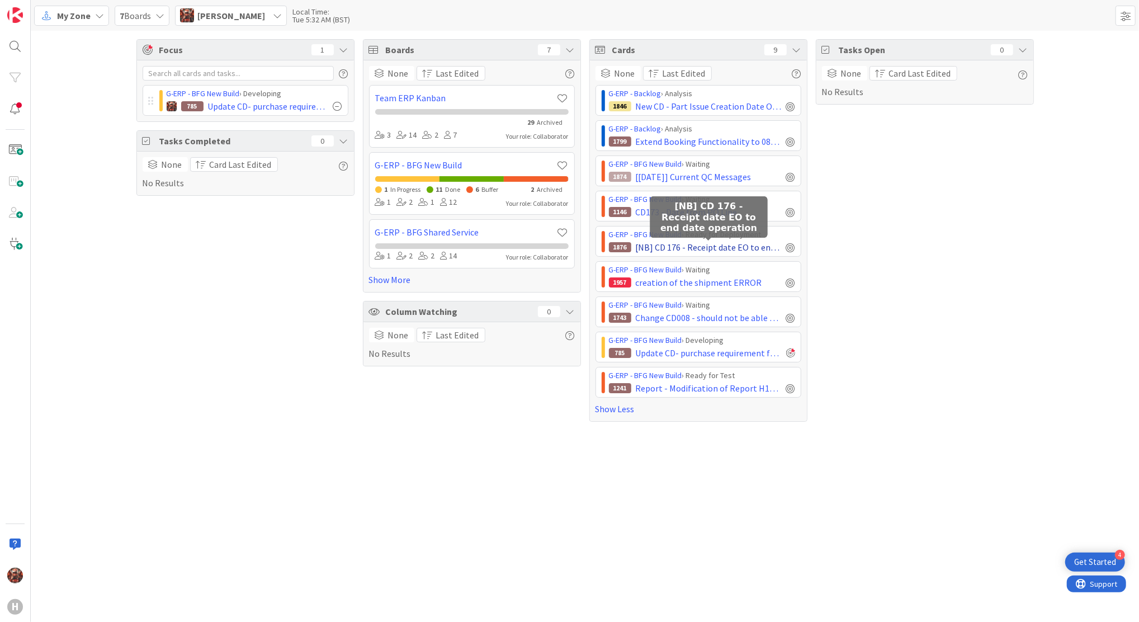
click at [680, 250] on span "[NB] CD 176 - Receipt date EO to end date operation" at bounding box center [709, 246] width 146 height 13
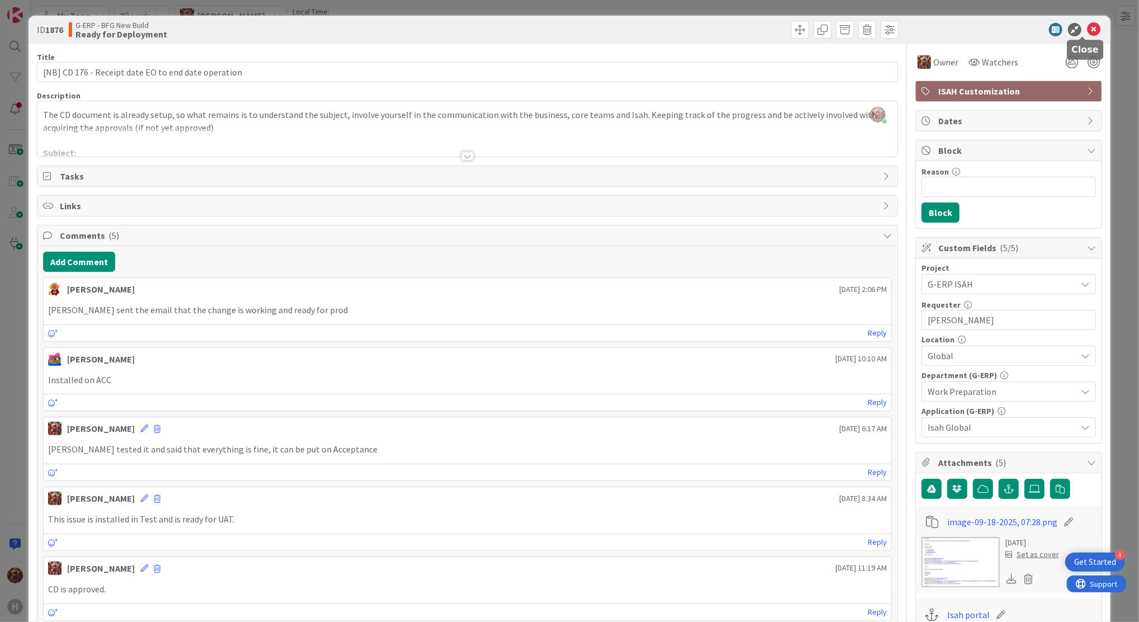
click at [1087, 26] on icon at bounding box center [1093, 29] width 13 height 13
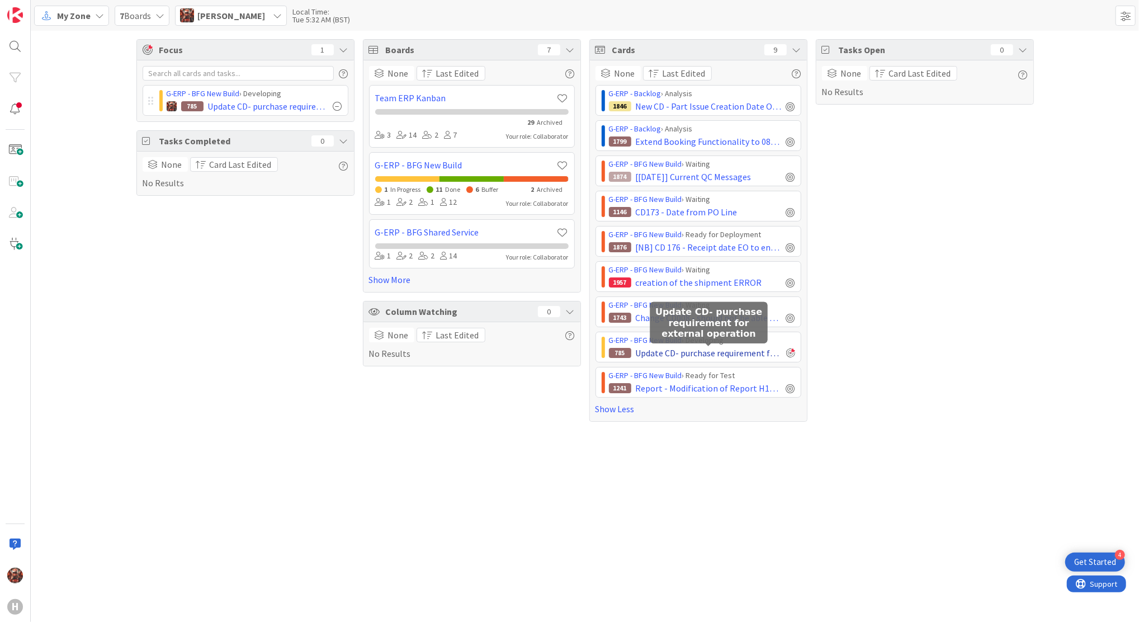
click at [662, 357] on span "Update CD- purchase requirement for external operation" at bounding box center [709, 352] width 146 height 13
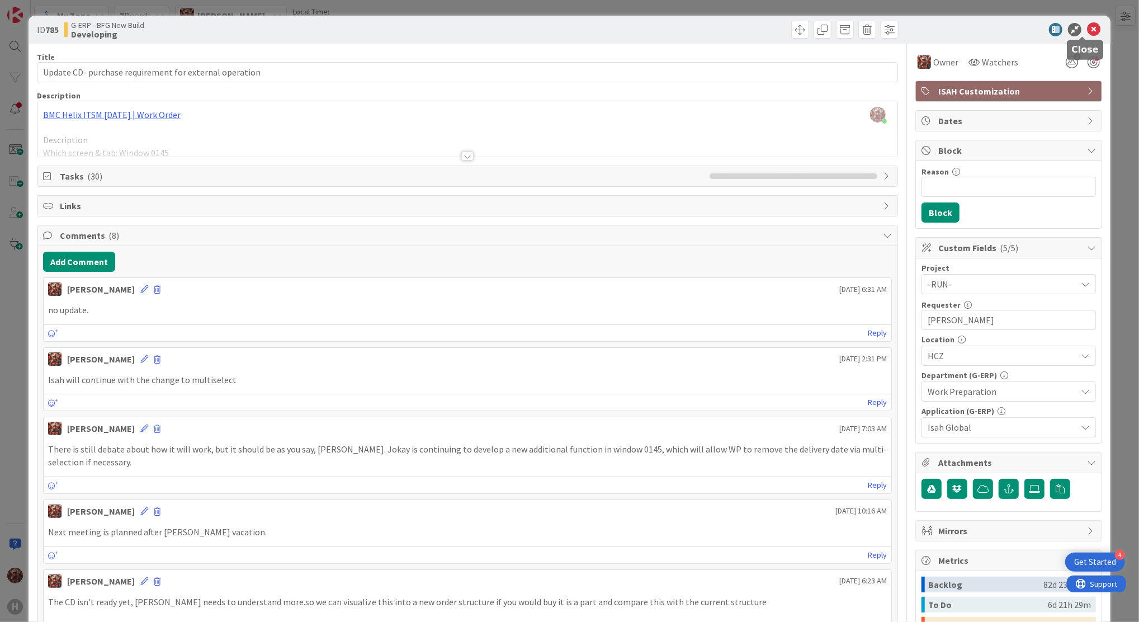
click at [1087, 25] on icon at bounding box center [1093, 29] width 13 height 13
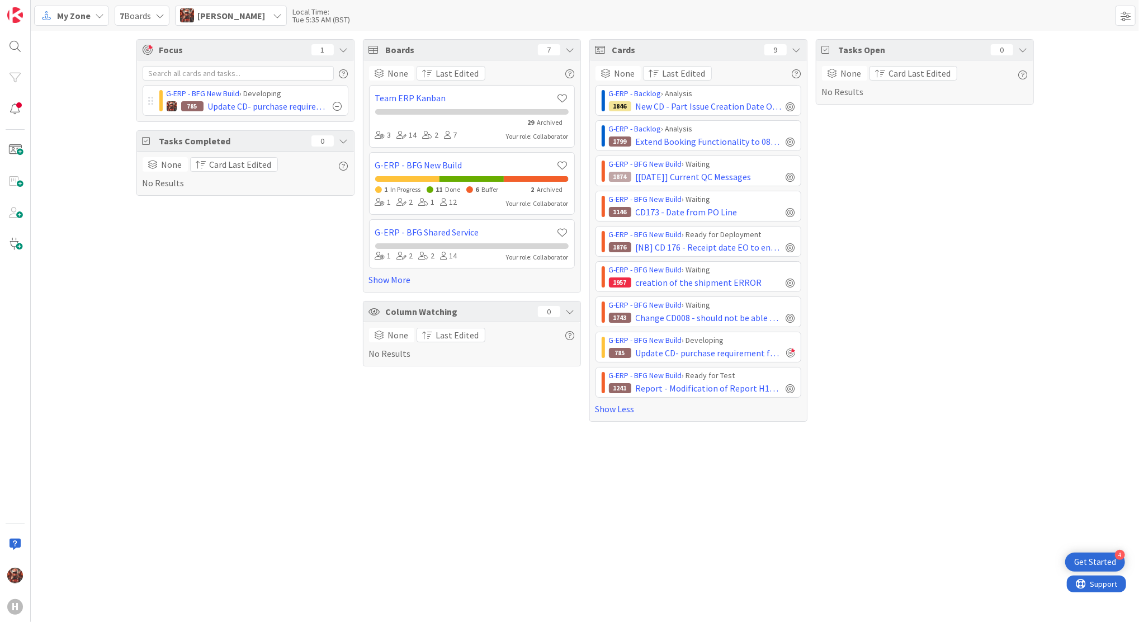
click at [916, 208] on div "Tasks Open 0 None Card Last Edited No Results" at bounding box center [925, 230] width 218 height 382
click at [724, 210] on span "CD173 - Date from PO Line" at bounding box center [687, 211] width 102 height 13
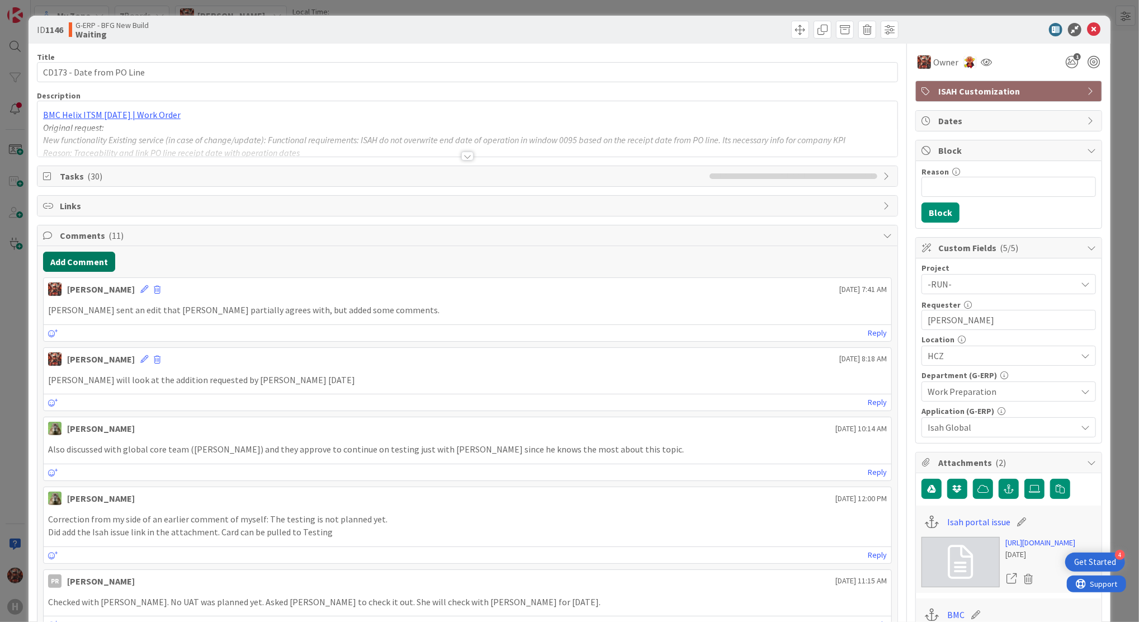
click at [78, 261] on button "Add Comment" at bounding box center [79, 262] width 72 height 20
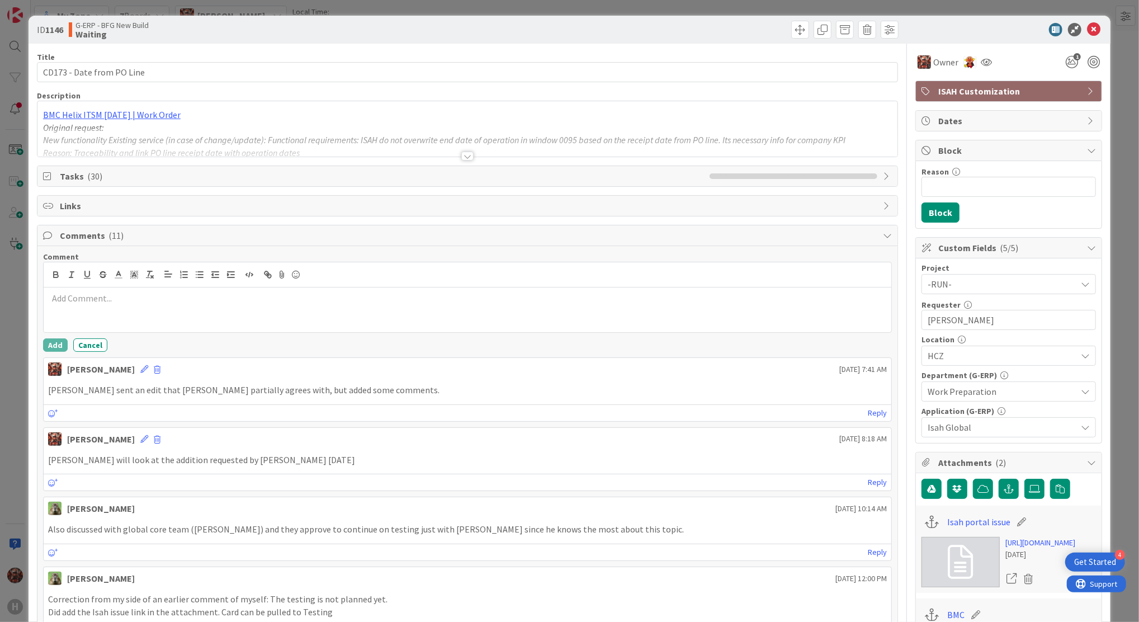
click at [110, 300] on p at bounding box center [467, 298] width 838 height 13
click at [51, 344] on button "Add" at bounding box center [55, 344] width 25 height 13
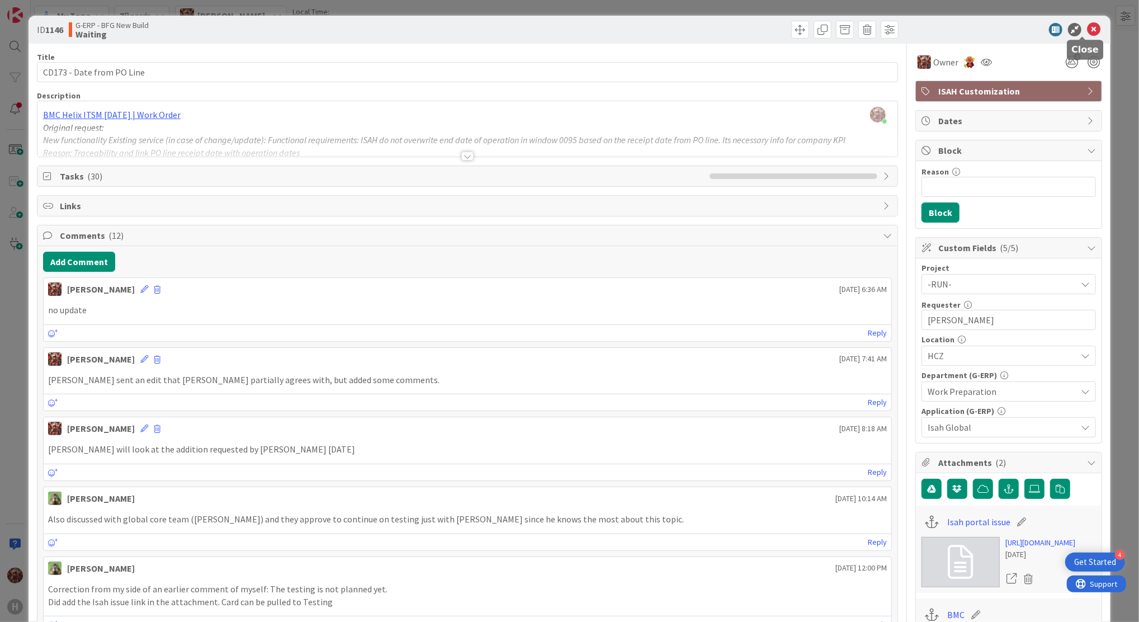
click at [1087, 29] on icon at bounding box center [1093, 29] width 13 height 13
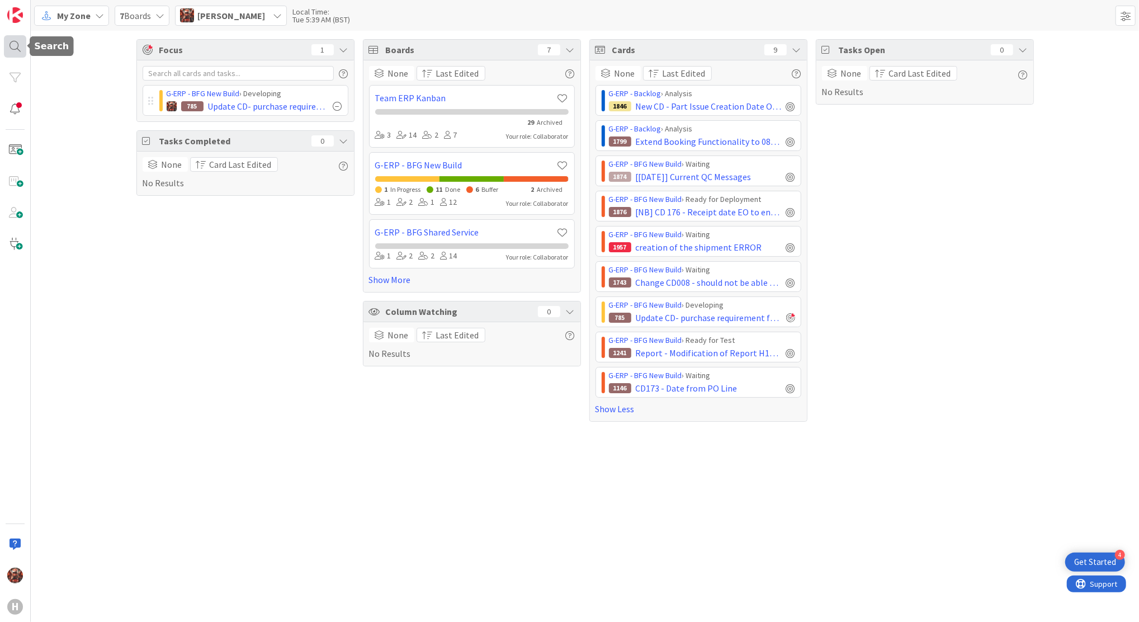
drag, startPoint x: 16, startPoint y: 34, endPoint x: 16, endPoint y: 41, distance: 6.7
click at [16, 41] on div at bounding box center [15, 46] width 22 height 22
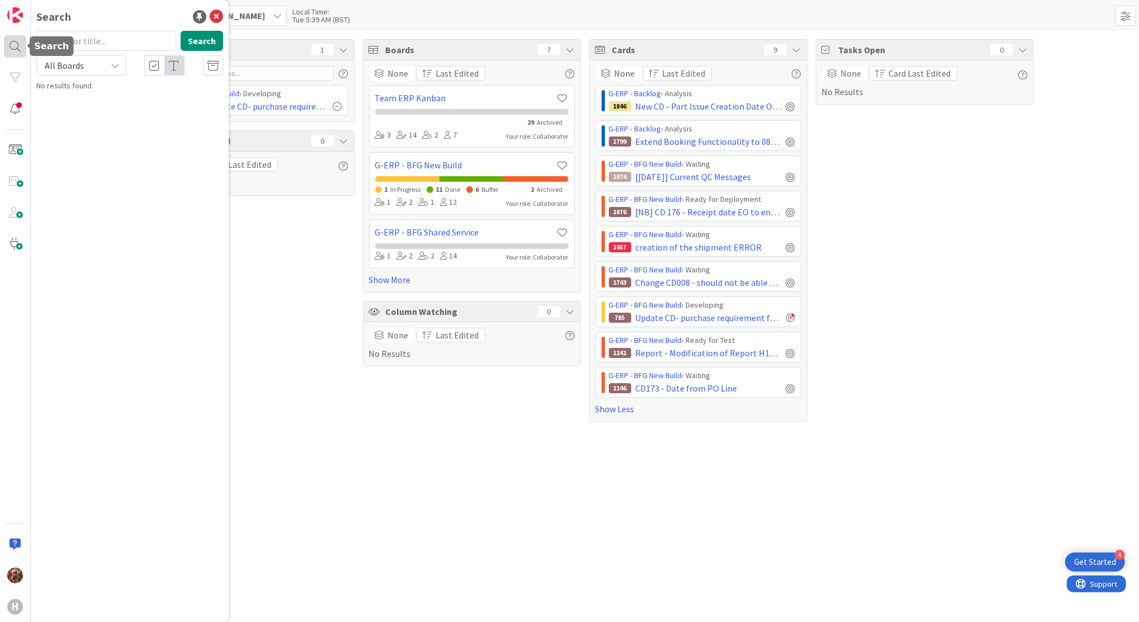
click at [16, 41] on div at bounding box center [15, 46] width 22 height 22
drag, startPoint x: 16, startPoint y: 29, endPoint x: 16, endPoint y: 17, distance: 11.2
click at [16, 17] on div "H" at bounding box center [15, 311] width 31 height 622
click at [16, 17] on img at bounding box center [15, 15] width 16 height 16
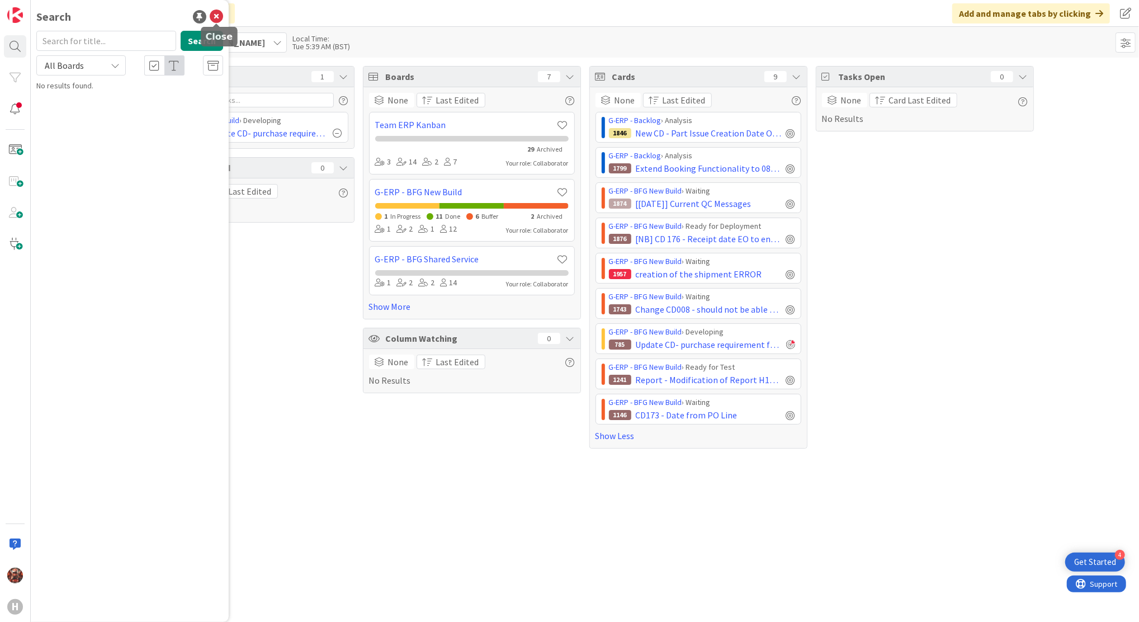
click at [220, 15] on icon at bounding box center [216, 16] width 13 height 13
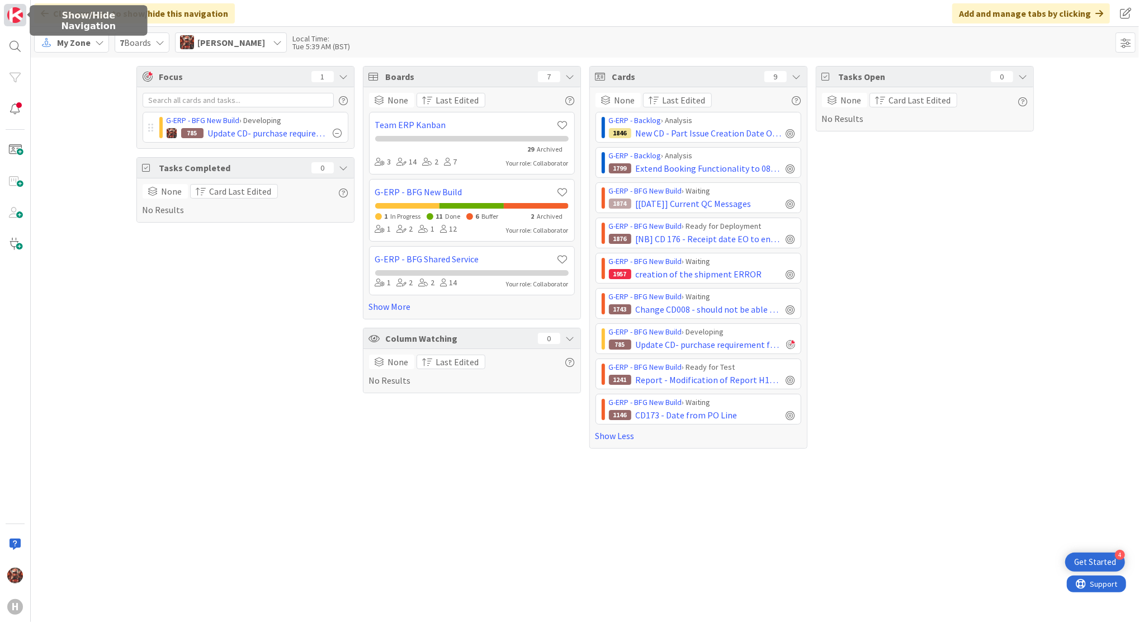
click at [14, 21] on img at bounding box center [15, 15] width 16 height 16
